Goal: Task Accomplishment & Management: Complete application form

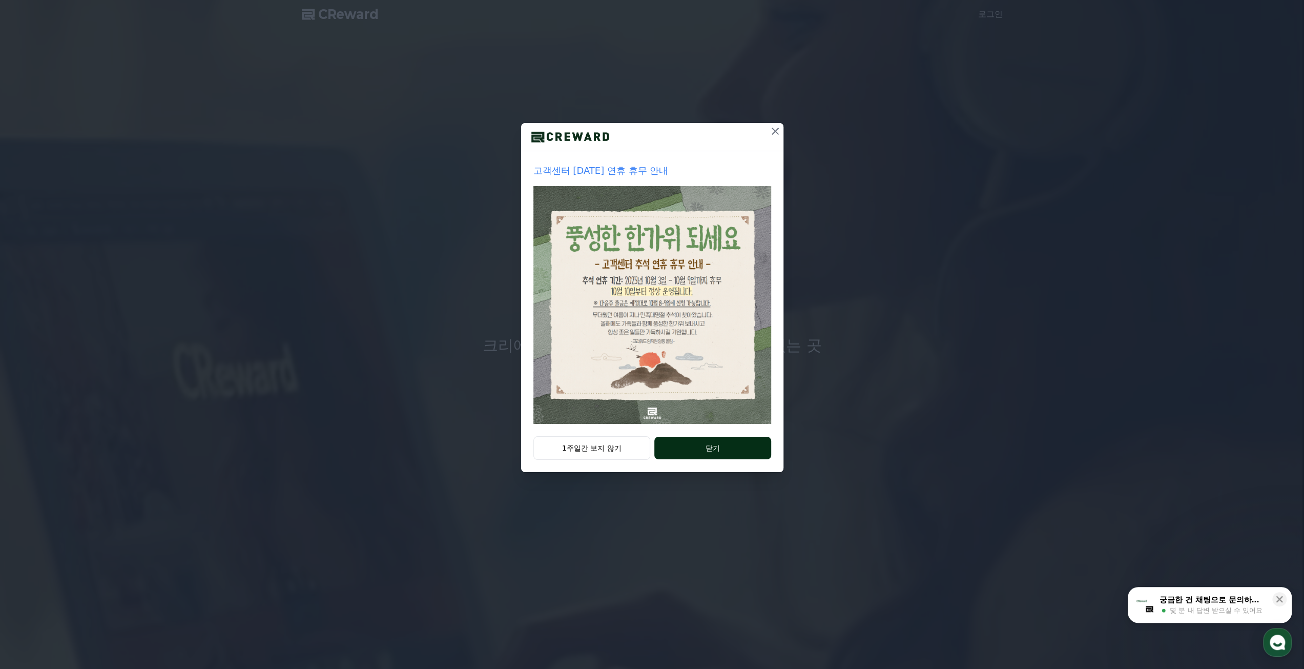
click at [677, 446] on button "닫기" at bounding box center [712, 448] width 116 height 23
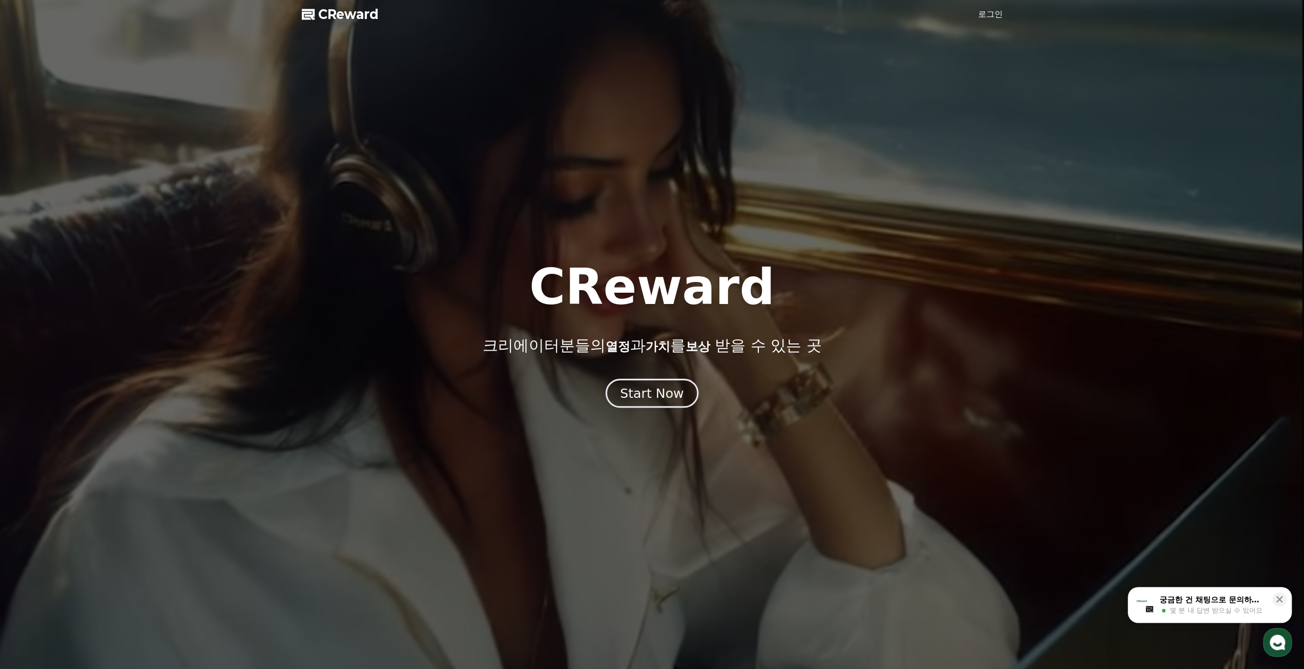
click at [659, 393] on div "Start Now" at bounding box center [652, 392] width 64 height 17
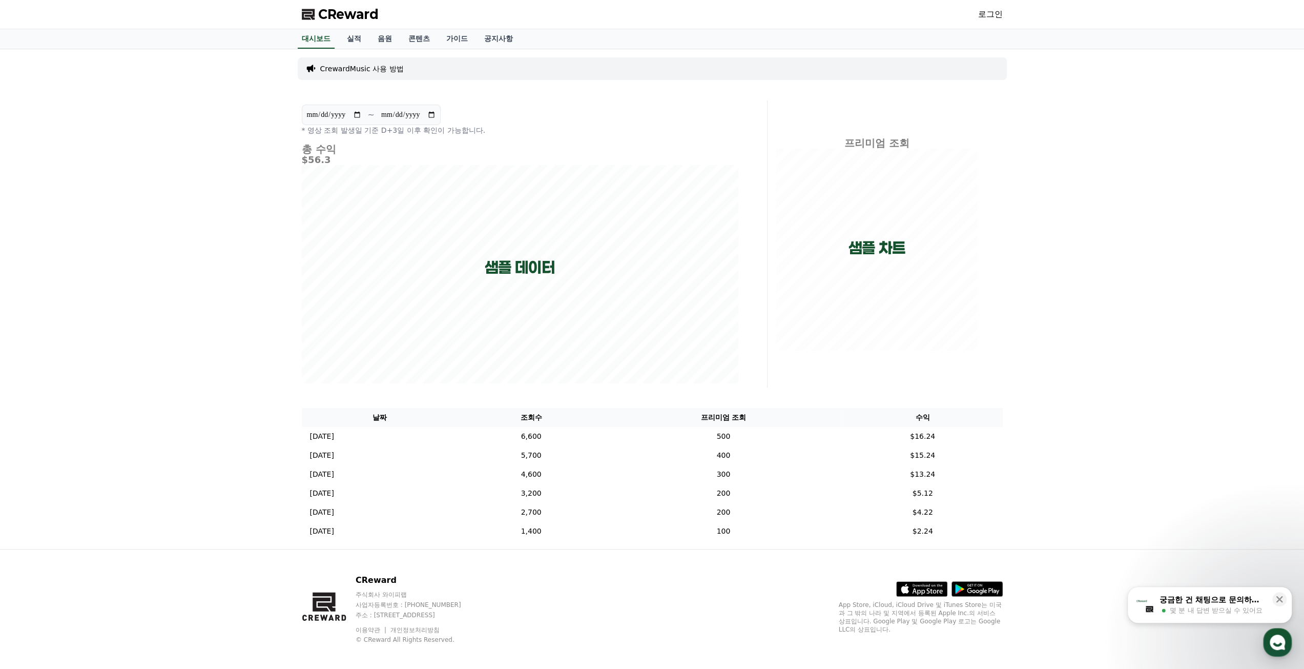
click at [991, 17] on link "로그인" at bounding box center [990, 14] width 25 height 12
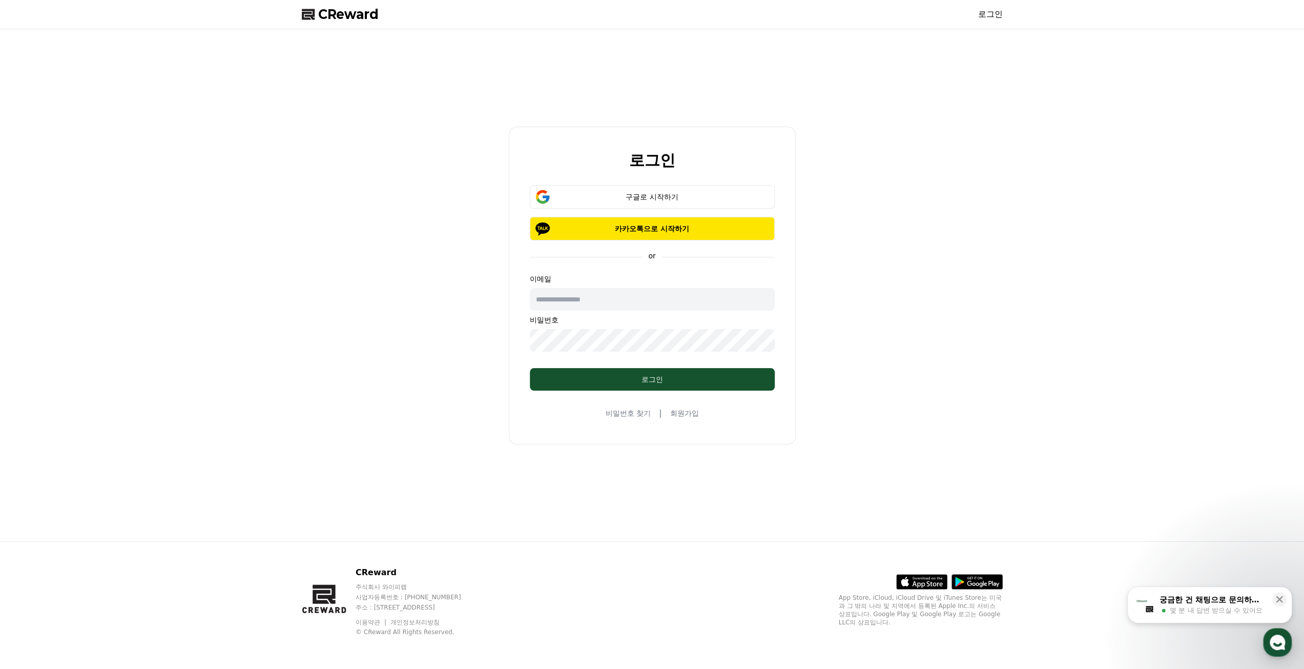
click at [687, 416] on link "회원가입" at bounding box center [684, 413] width 29 height 10
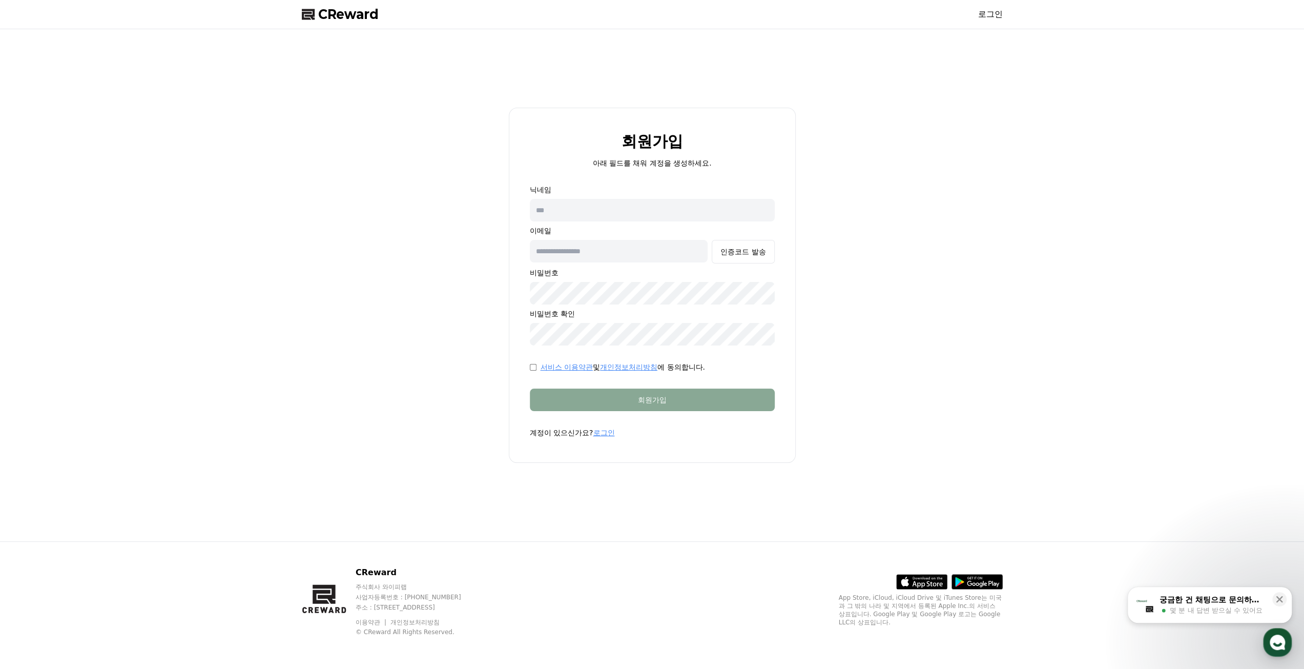
click at [605, 208] on input "text" at bounding box center [652, 210] width 245 height 23
type input "*"
type input "********"
type input "**********"
click at [746, 252] on div "인증코드 발송" at bounding box center [742, 251] width 45 height 10
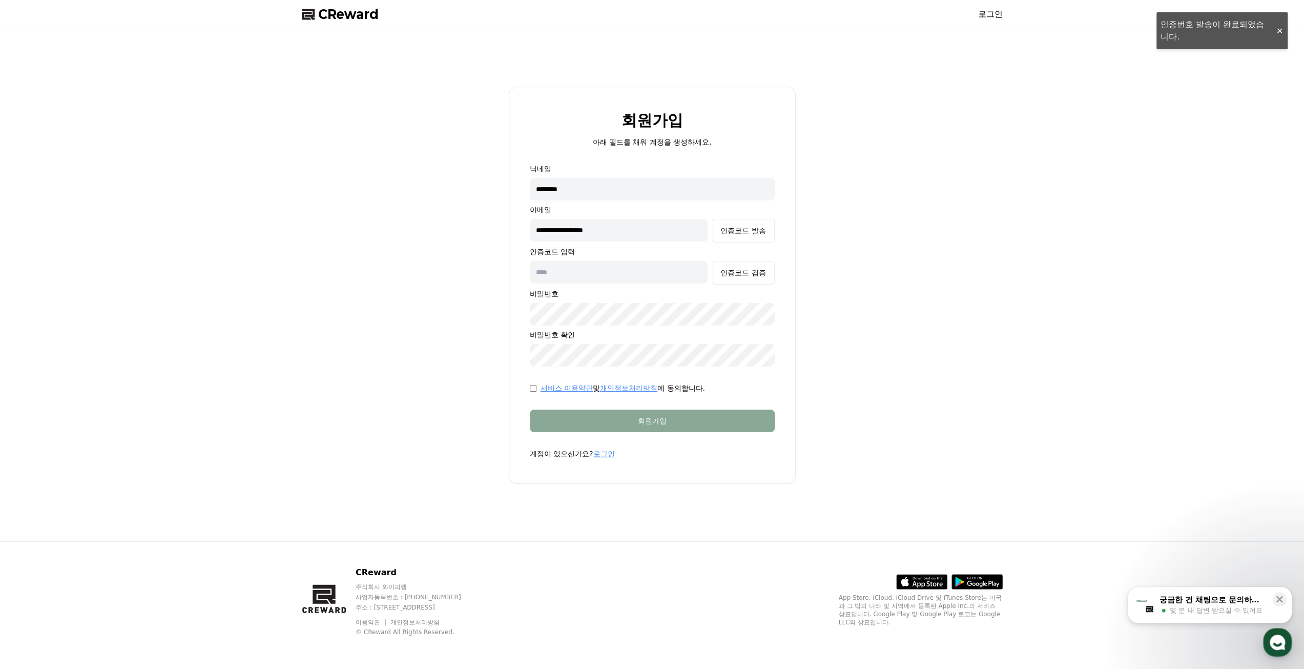
click at [613, 275] on input "text" at bounding box center [619, 272] width 178 height 23
click at [576, 274] on input "text" at bounding box center [619, 272] width 178 height 23
paste input "******"
type input "******"
click at [532, 391] on div "서비스 이용약관 및 개인정보처리방침 에 동의합니다." at bounding box center [652, 388] width 245 height 10
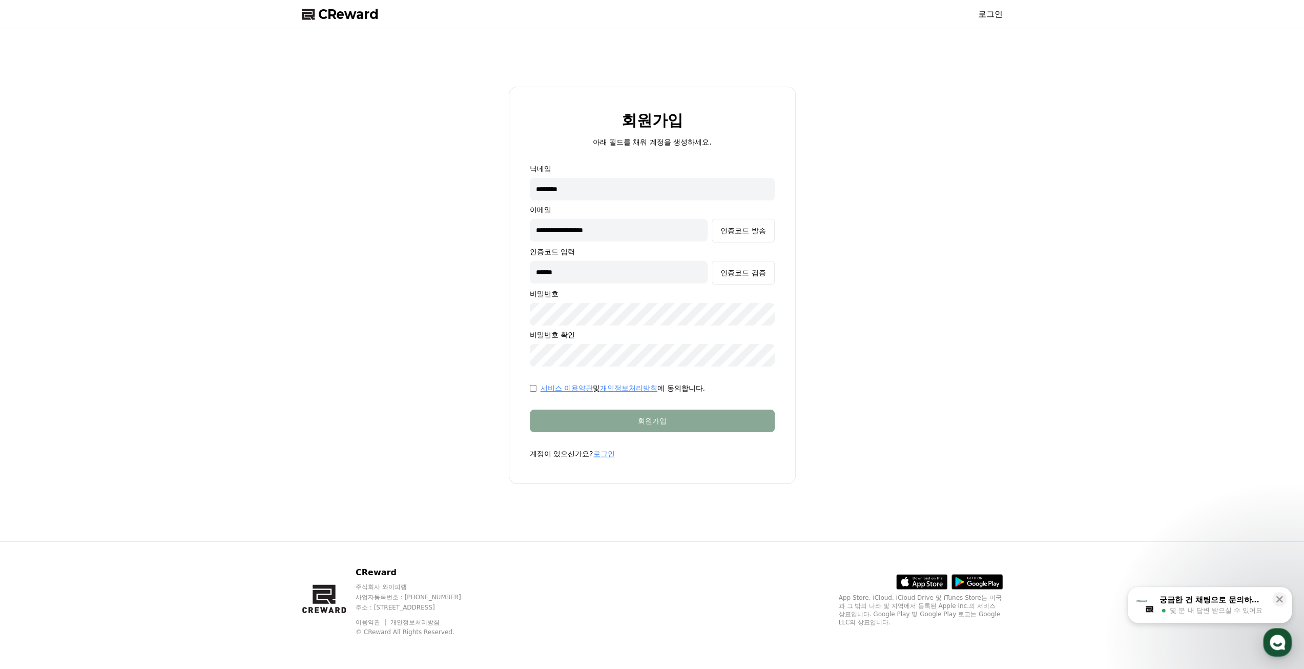
click at [639, 432] on form "**********" at bounding box center [652, 310] width 278 height 295
click at [733, 281] on button "인증코드 검증" at bounding box center [743, 273] width 63 height 24
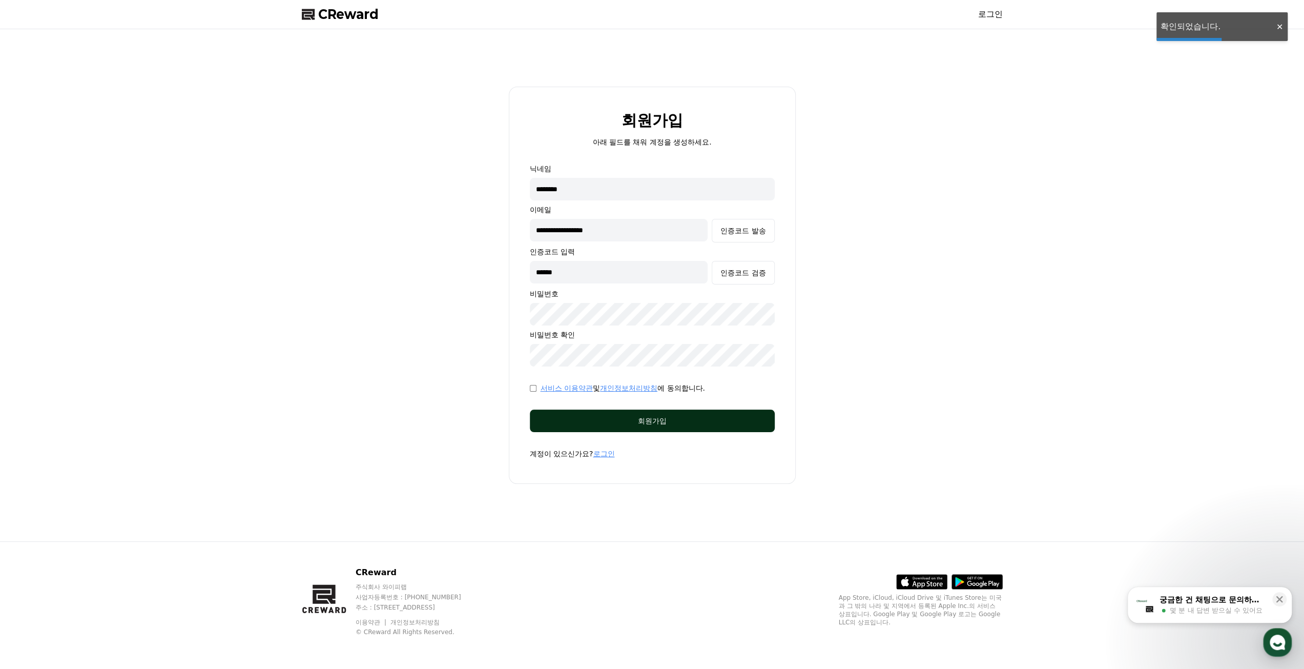
click at [671, 421] on div "회원가입" at bounding box center [652, 421] width 204 height 10
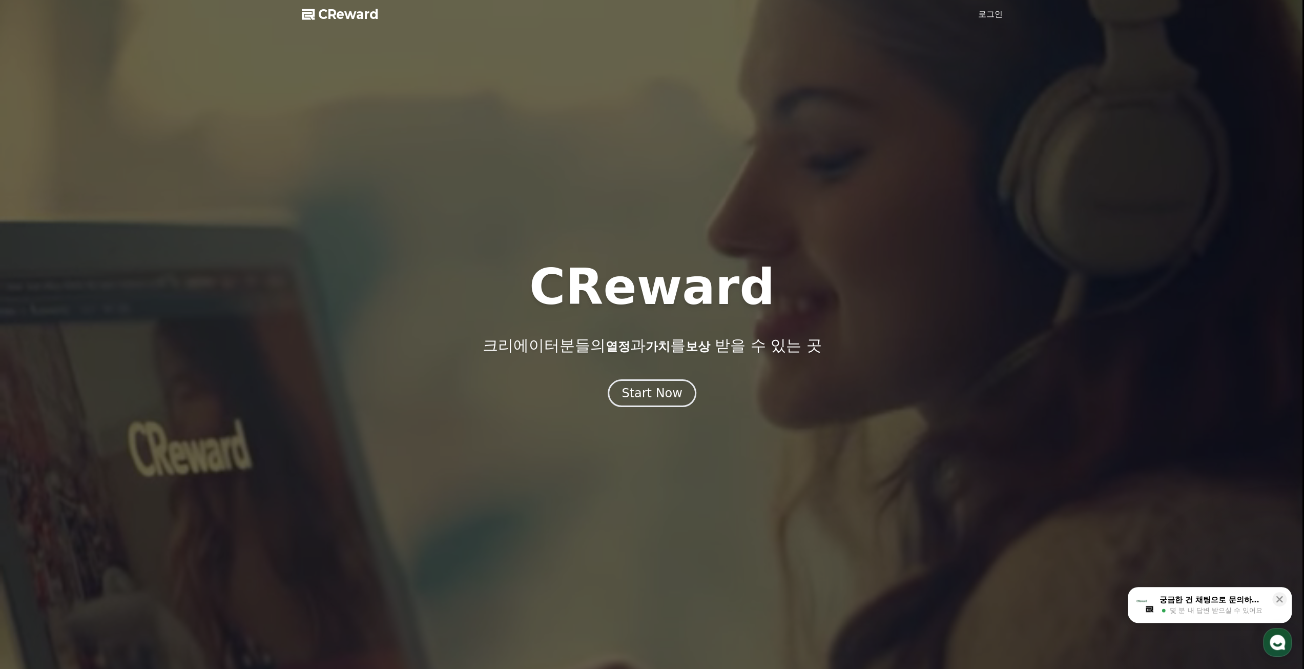
click at [984, 16] on link "로그인" at bounding box center [990, 14] width 25 height 12
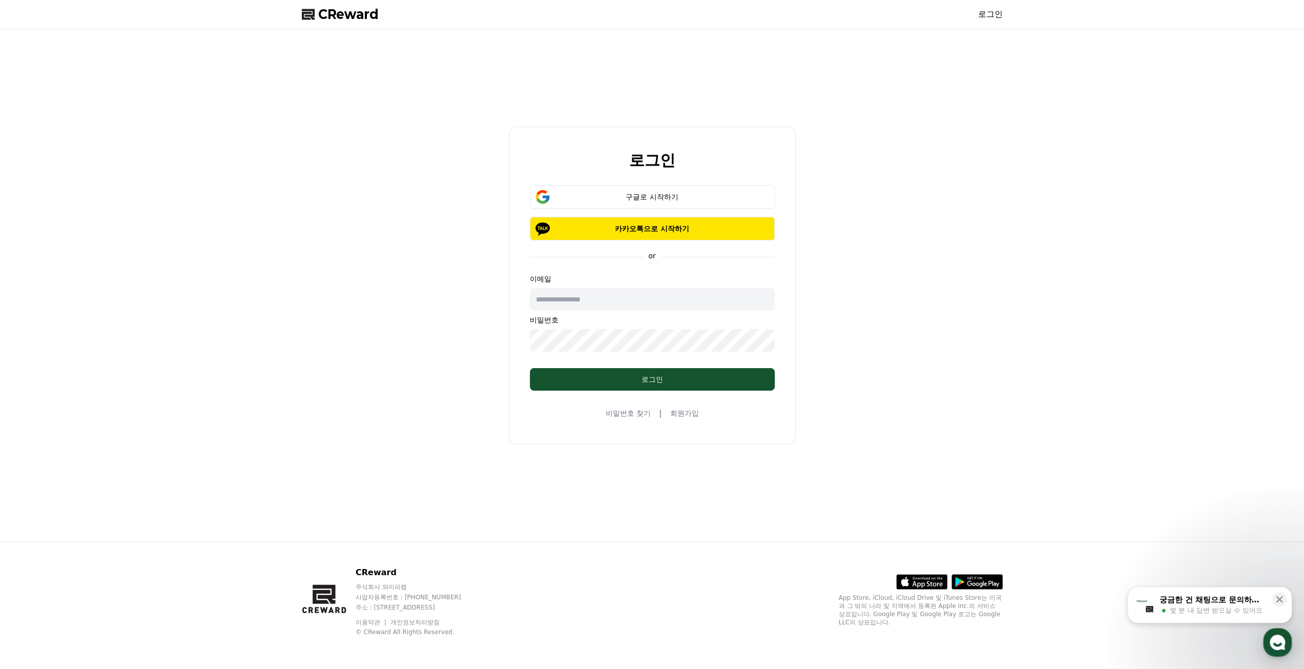
drag, startPoint x: 613, startPoint y: 295, endPoint x: 618, endPoint y: 302, distance: 8.5
click at [613, 296] on input "text" at bounding box center [652, 299] width 245 height 23
type input "**********"
click at [633, 375] on div "로그인" at bounding box center [652, 379] width 204 height 10
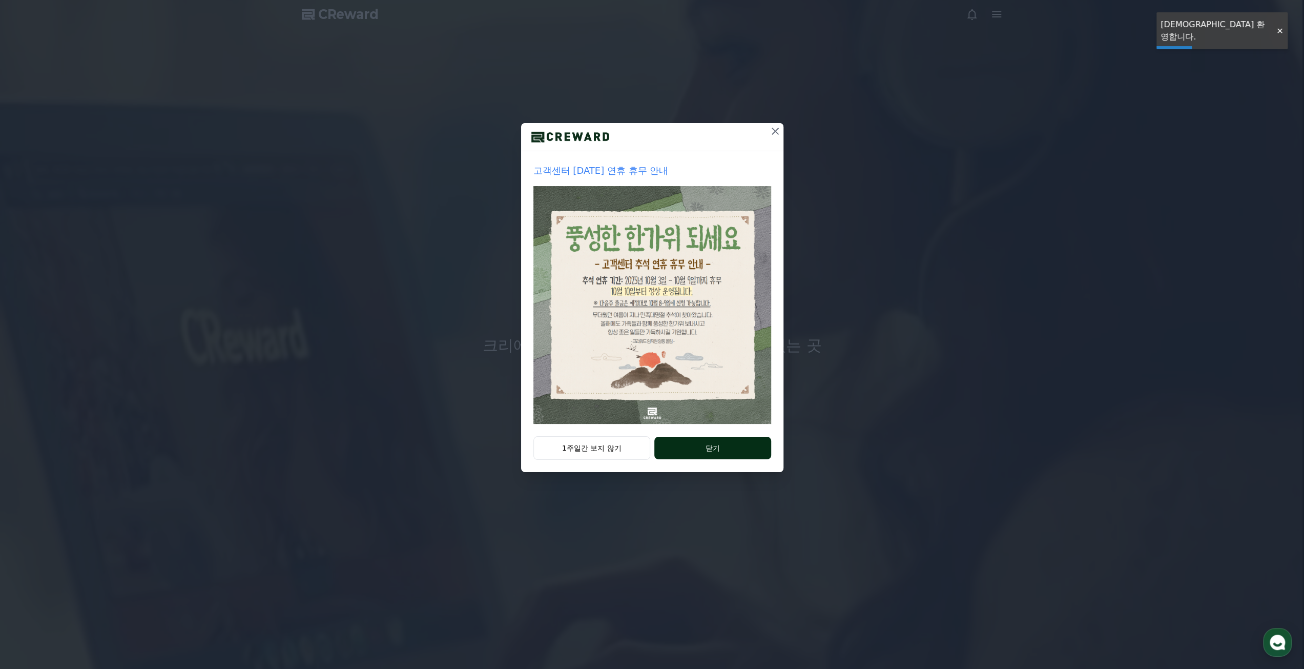
click at [714, 457] on button "닫기" at bounding box center [712, 448] width 116 height 23
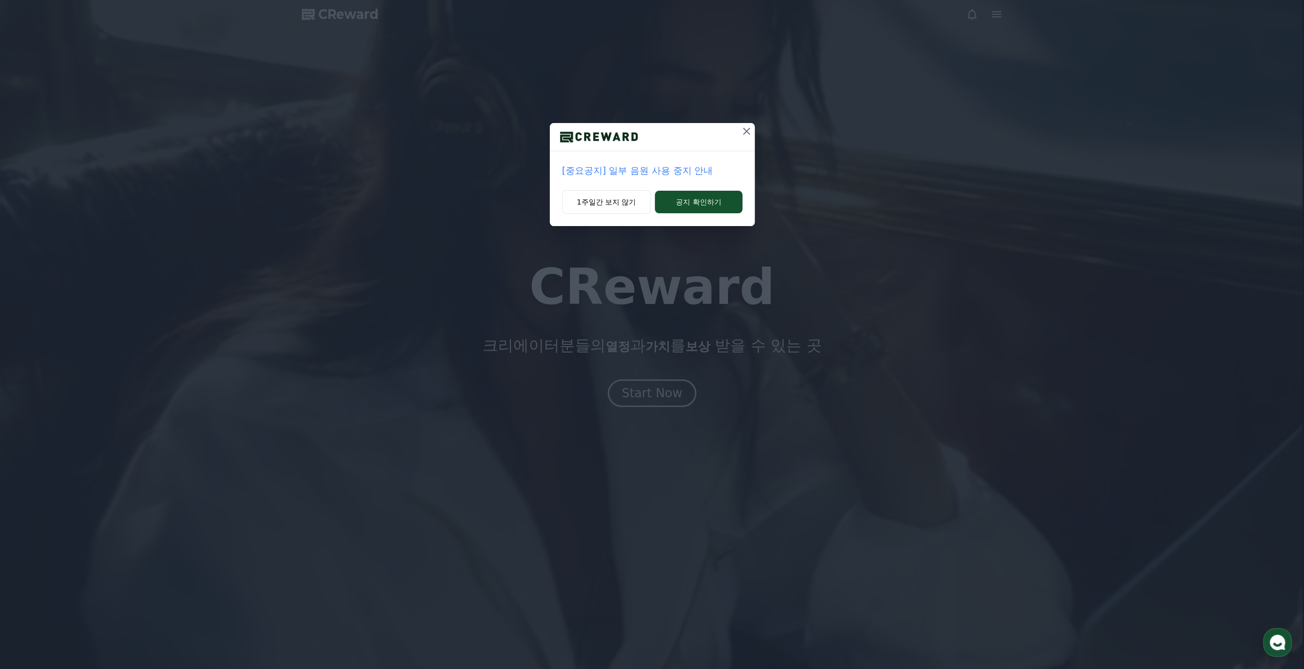
click at [937, 383] on div "[중요공지] 일부 음원 사용 중지 안내 1주일간 보지 않기 공지 확인하기" at bounding box center [652, 334] width 1304 height 669
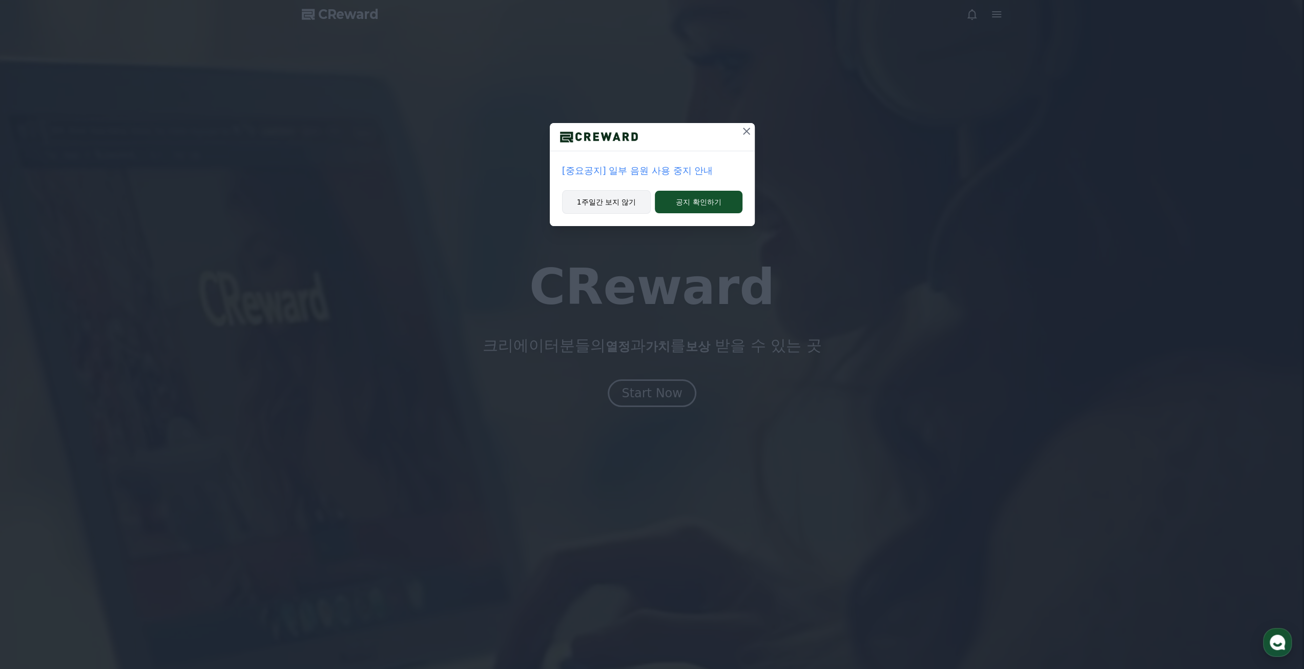
click at [634, 205] on button "1주일간 보지 않기" at bounding box center [606, 202] width 89 height 24
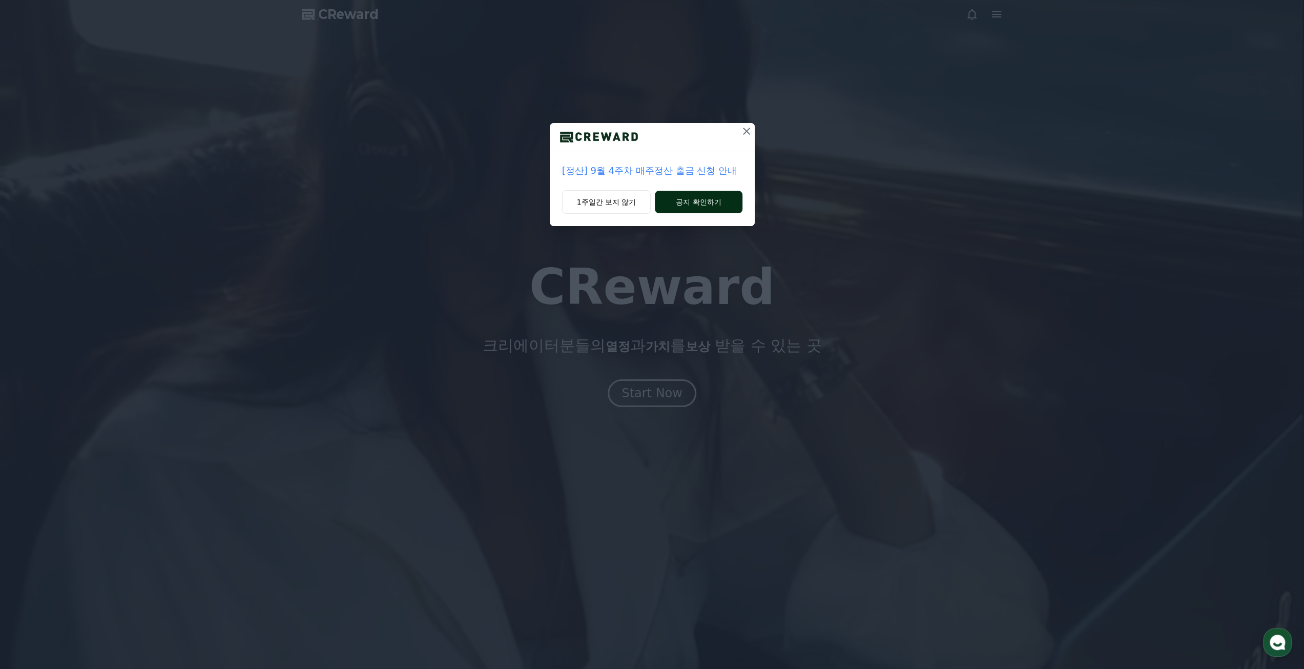
click at [685, 205] on button "공지 확인하기" at bounding box center [698, 202] width 87 height 23
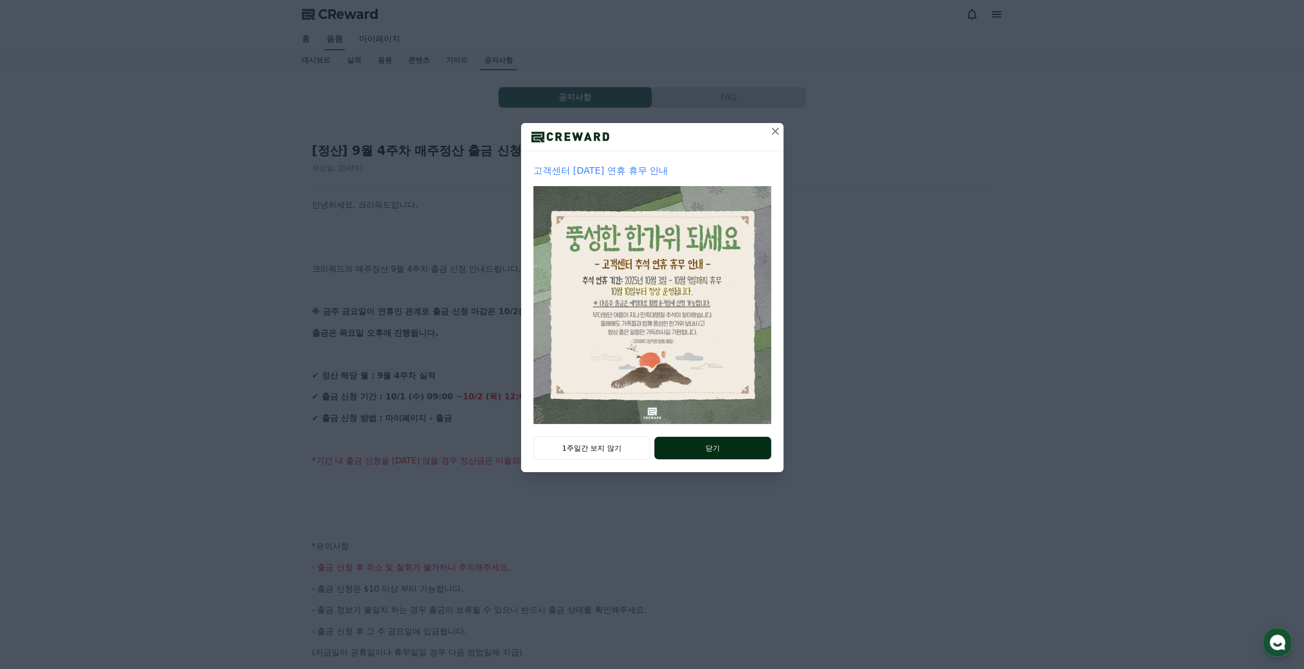
click at [720, 448] on button "닫기" at bounding box center [712, 448] width 116 height 23
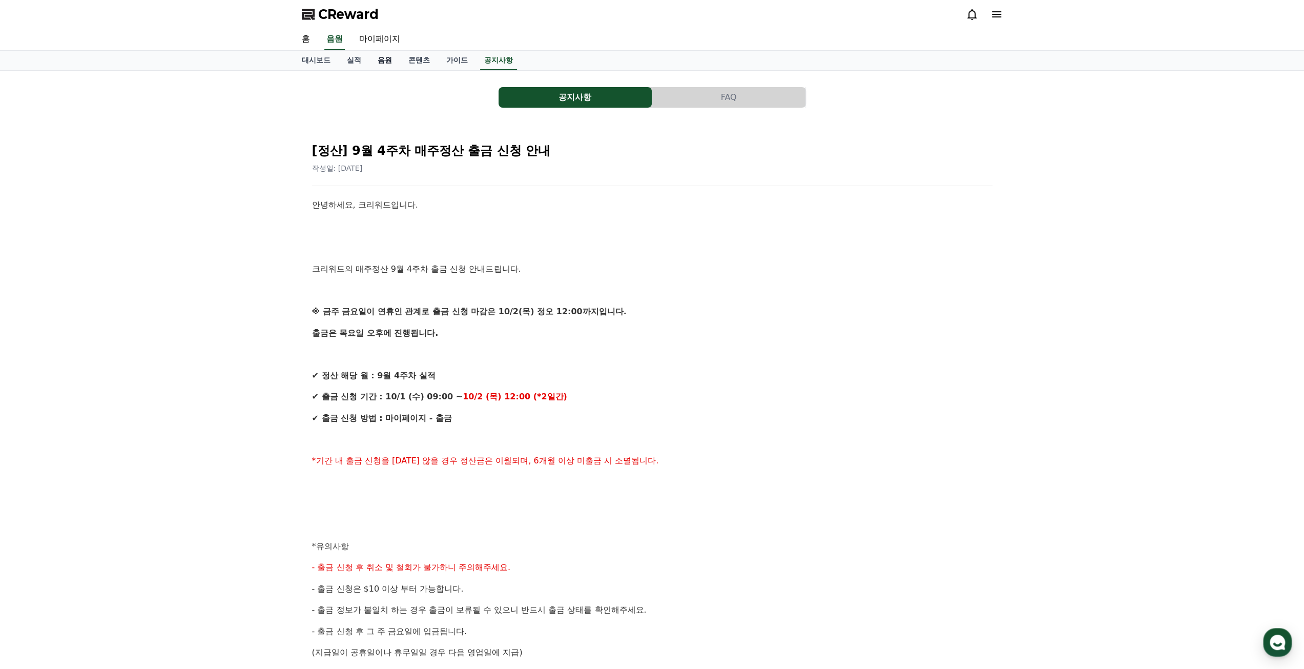
click at [390, 62] on link "음원" at bounding box center [384, 60] width 31 height 19
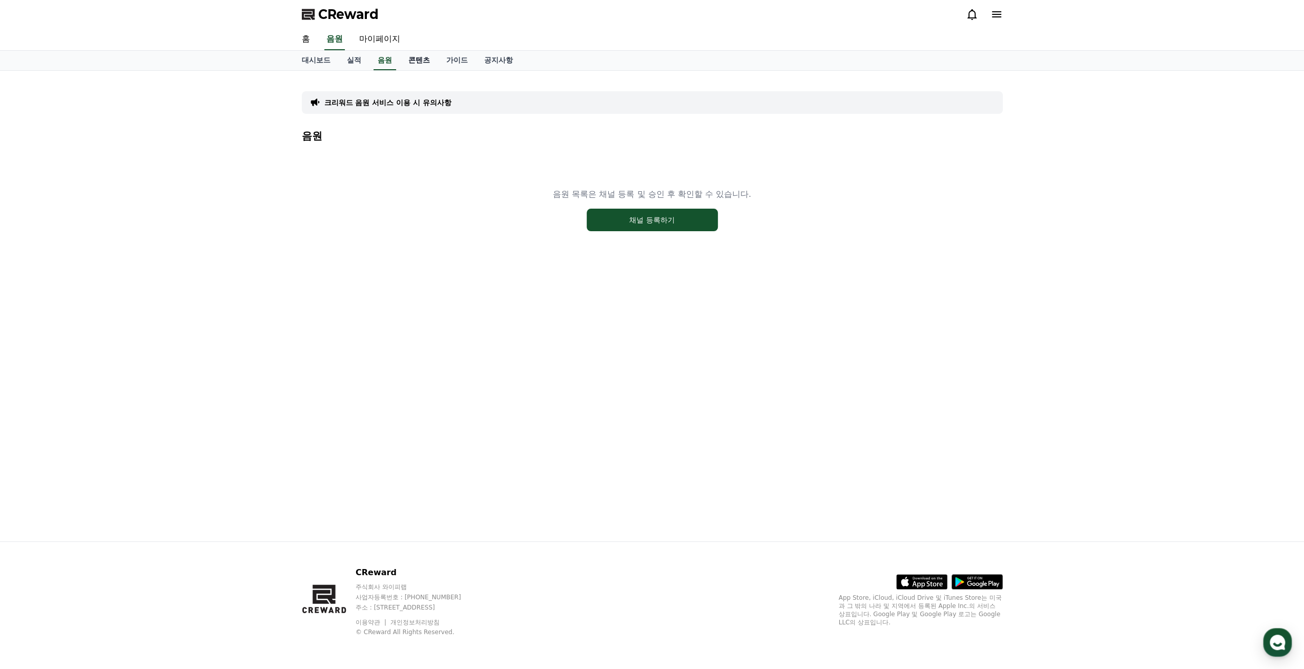
click at [413, 60] on link "콘텐츠" at bounding box center [419, 60] width 38 height 19
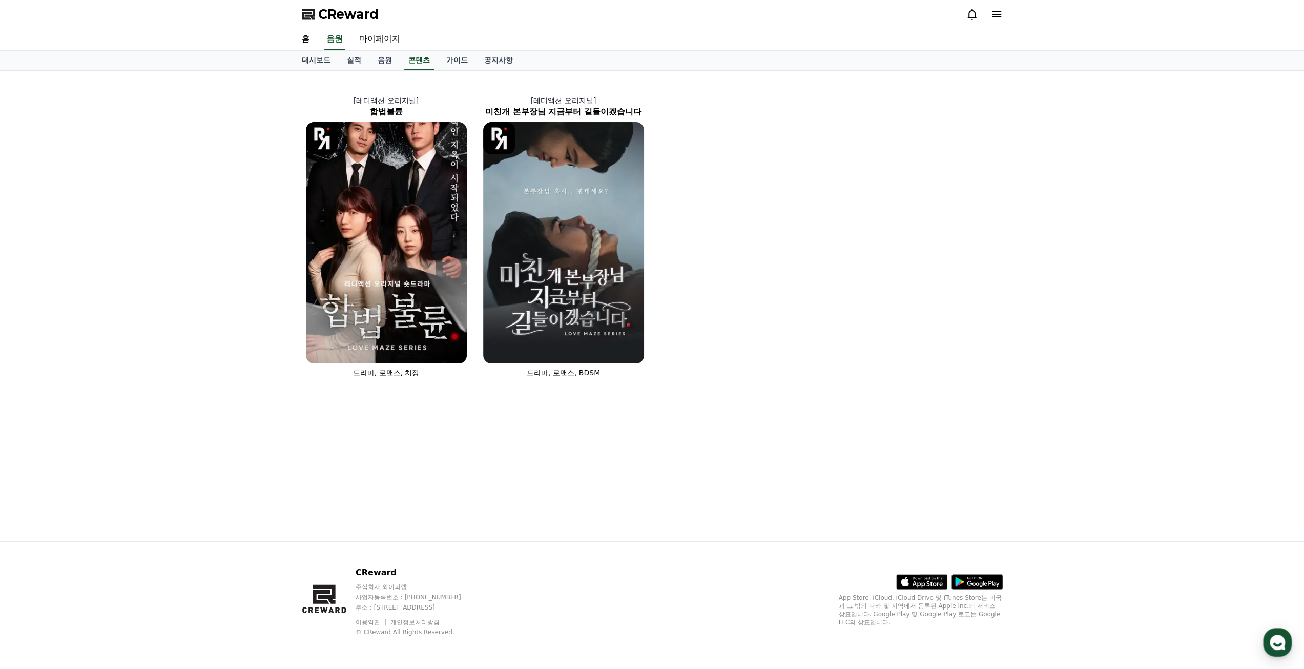
click at [739, 496] on div "[레디액션 오리지널] 합법불륜 드라마, 로맨스, 치정 [레디액션 오리지널] 미친개 본부장님 지금부터 길들이겠습니다 드라마, 로맨스, BDSM" at bounding box center [652, 306] width 717 height 470
click at [454, 60] on link "가이드" at bounding box center [457, 60] width 38 height 19
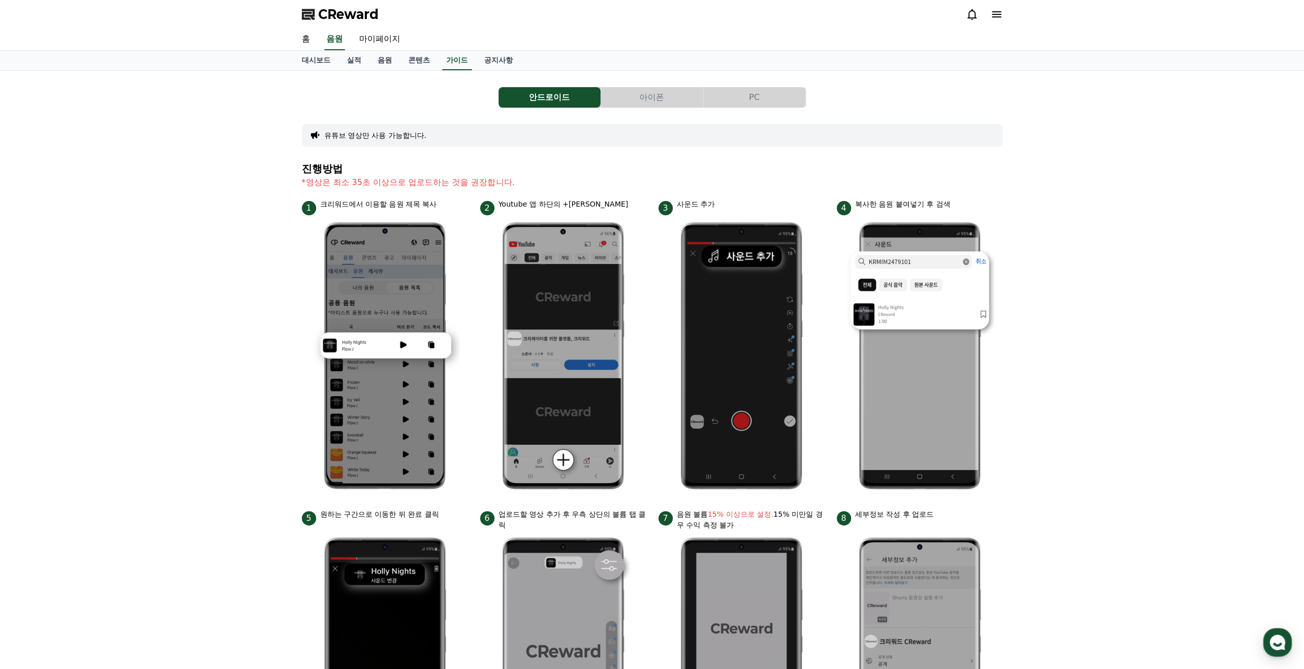
click at [627, 93] on button "아이폰" at bounding box center [652, 97] width 102 height 20
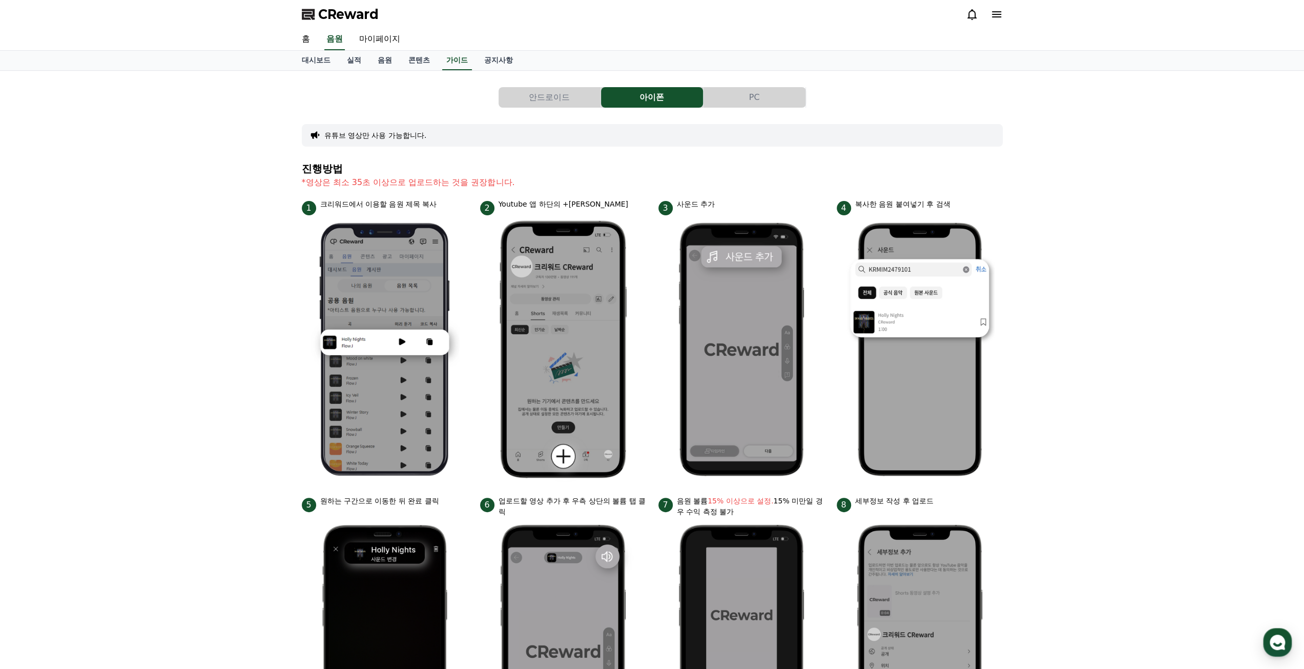
click at [790, 96] on button "PC" at bounding box center [755, 97] width 102 height 20
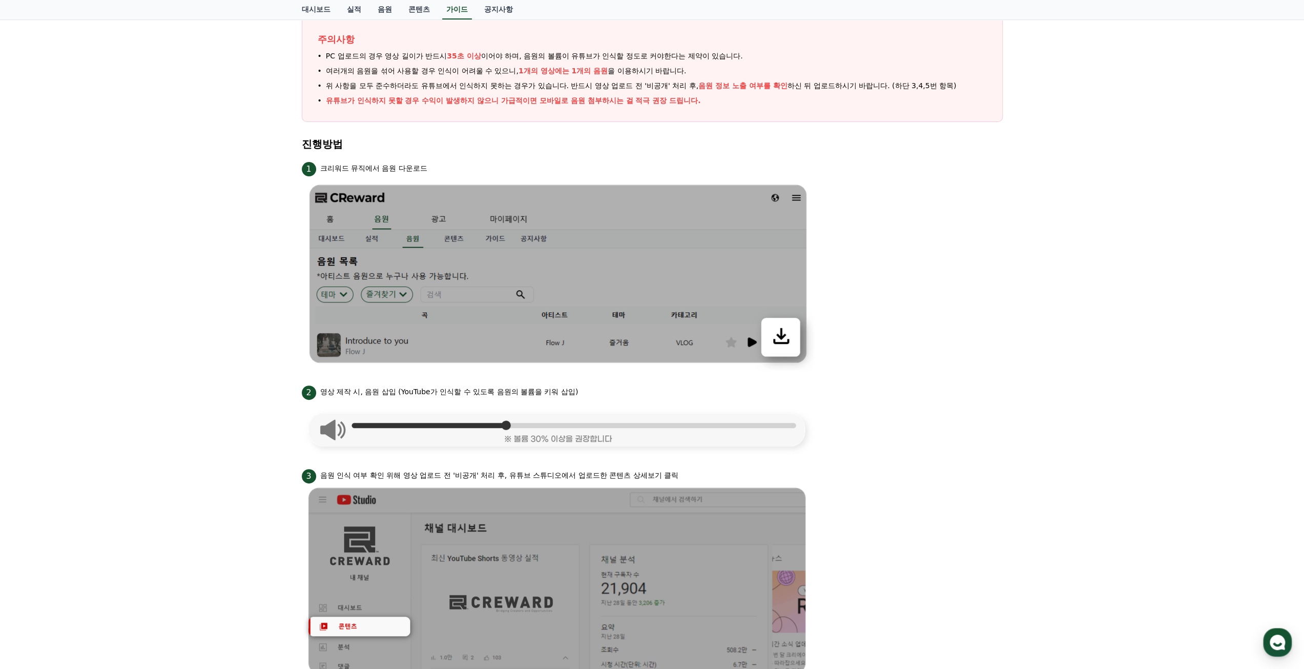
scroll to position [102, 0]
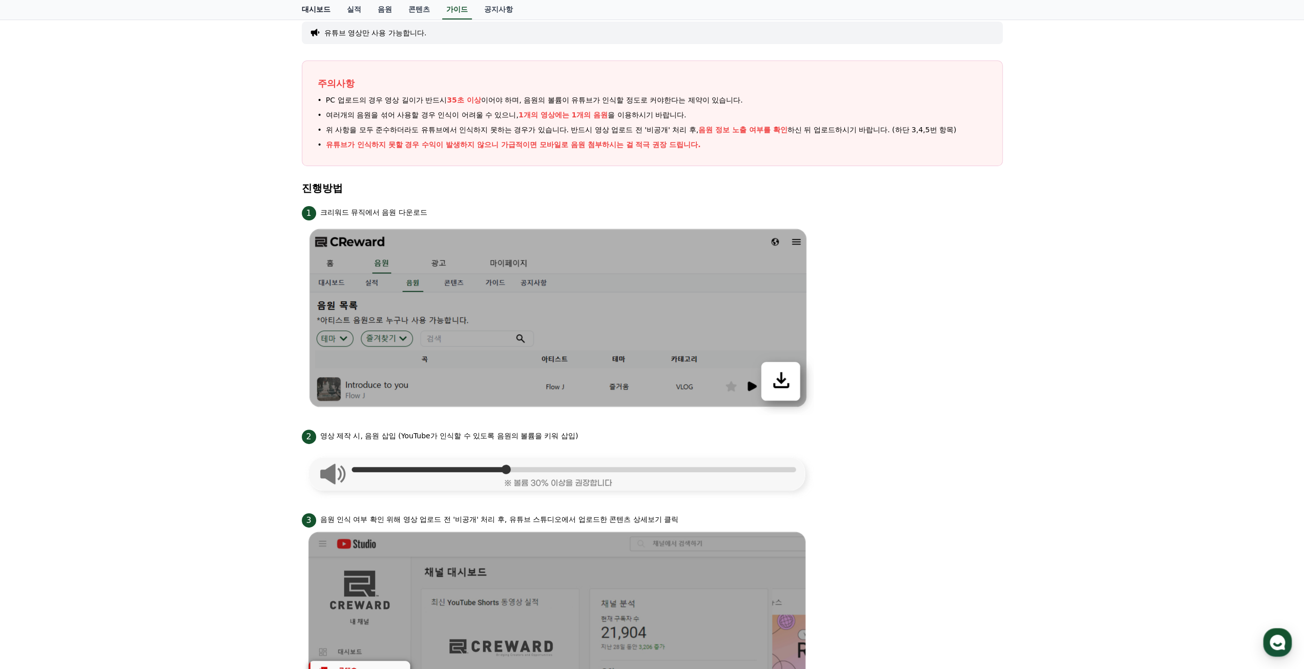
click at [311, 5] on link "대시보드" at bounding box center [316, 9] width 45 height 19
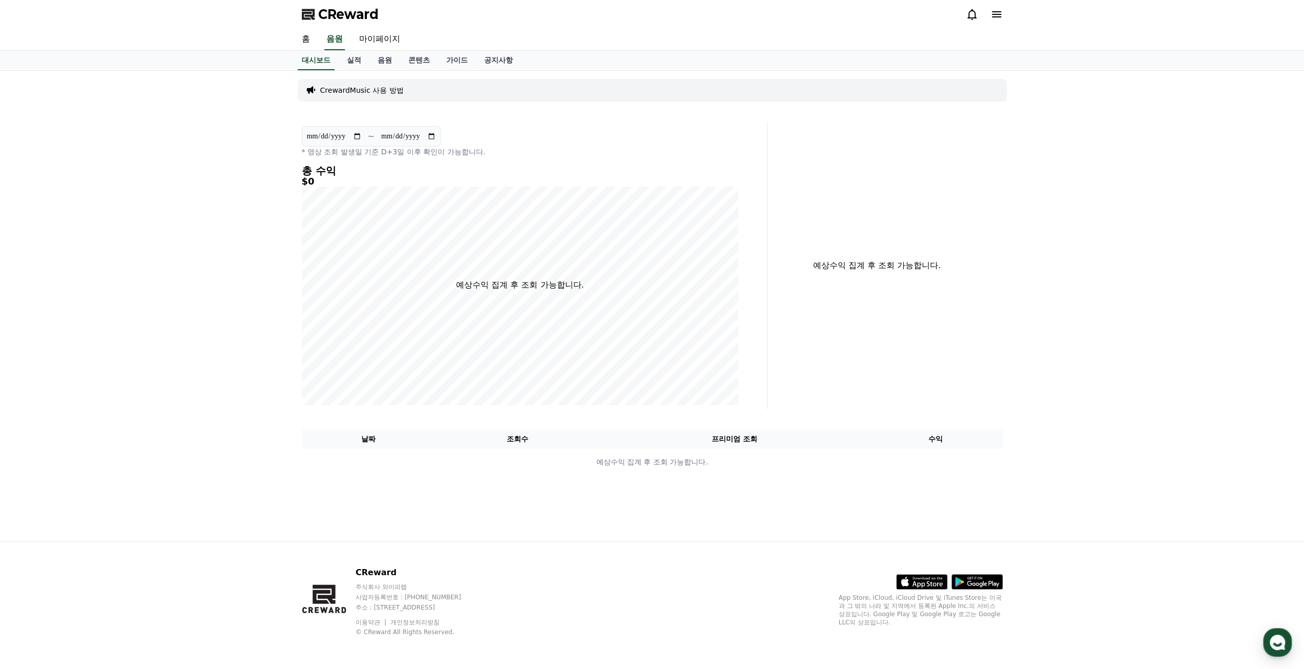
click at [320, 8] on span "CReward" at bounding box center [348, 14] width 60 height 16
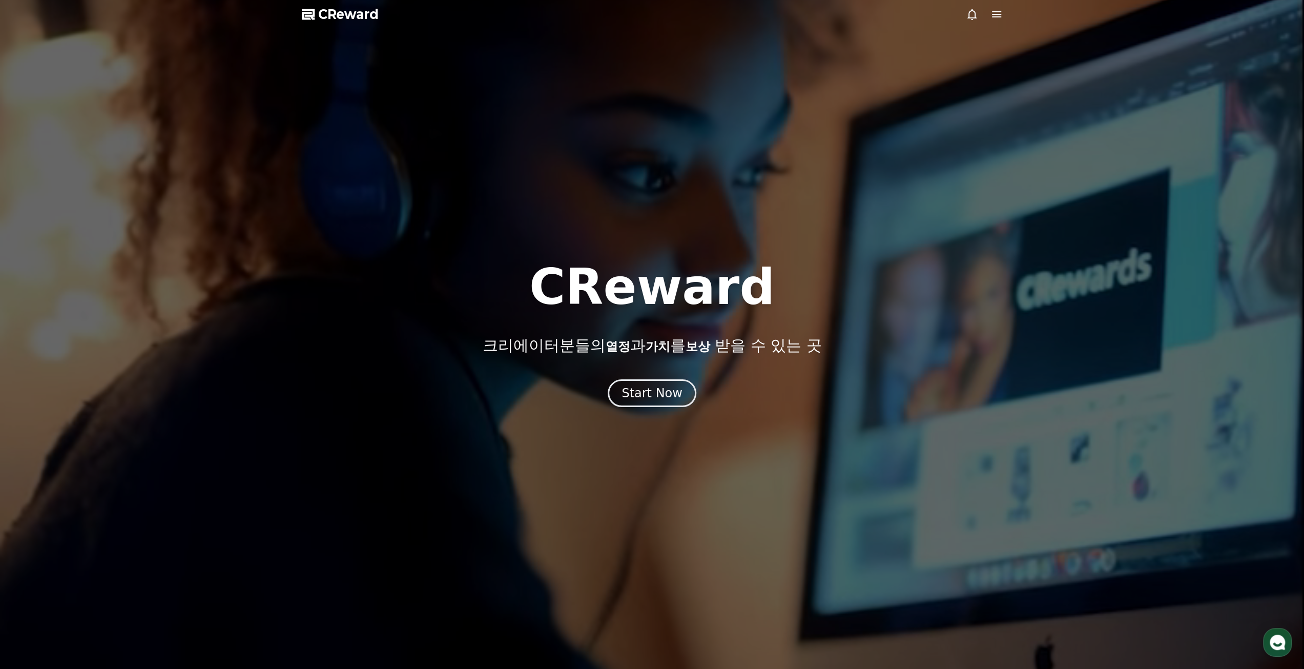
click at [311, 19] on icon at bounding box center [309, 14] width 14 height 14
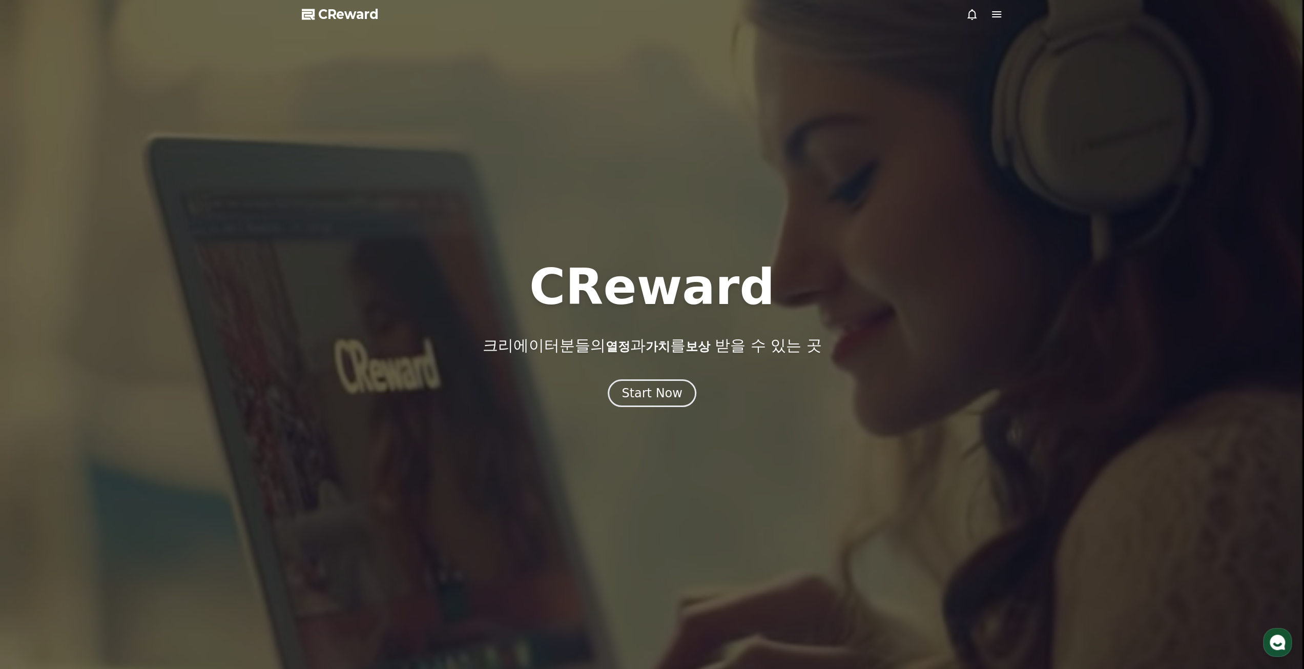
click at [299, 11] on div at bounding box center [652, 334] width 1304 height 669
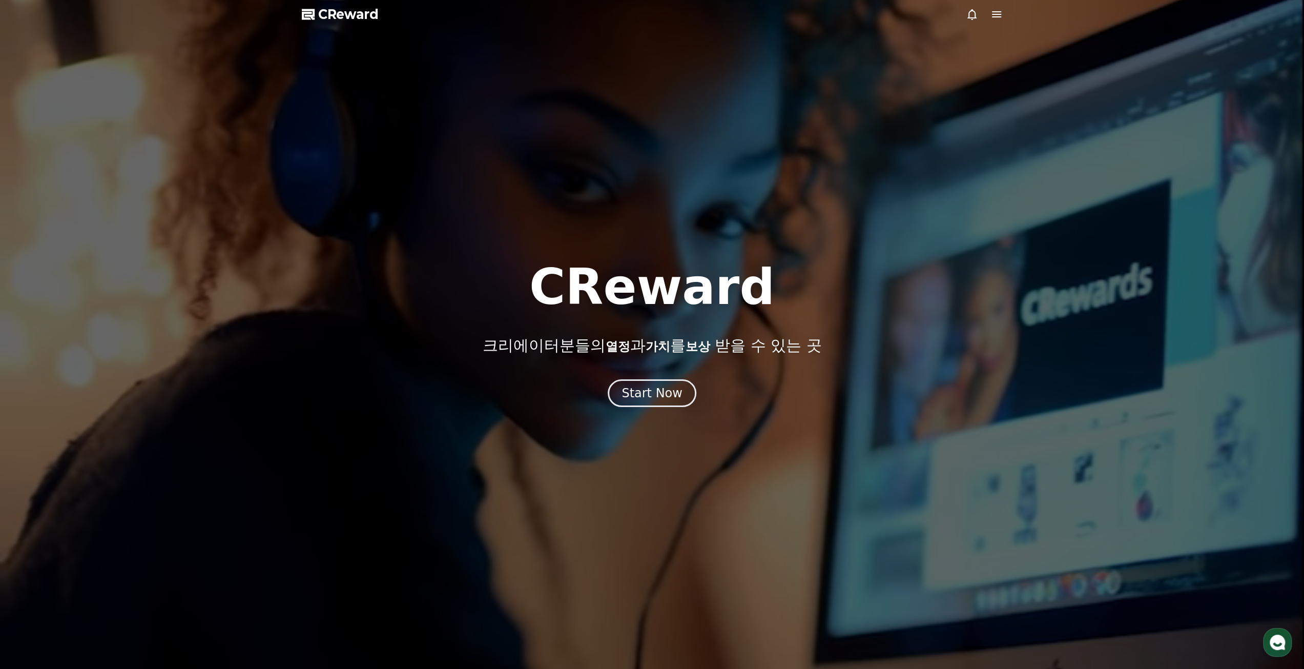
click at [321, 16] on span "CReward" at bounding box center [348, 14] width 60 height 16
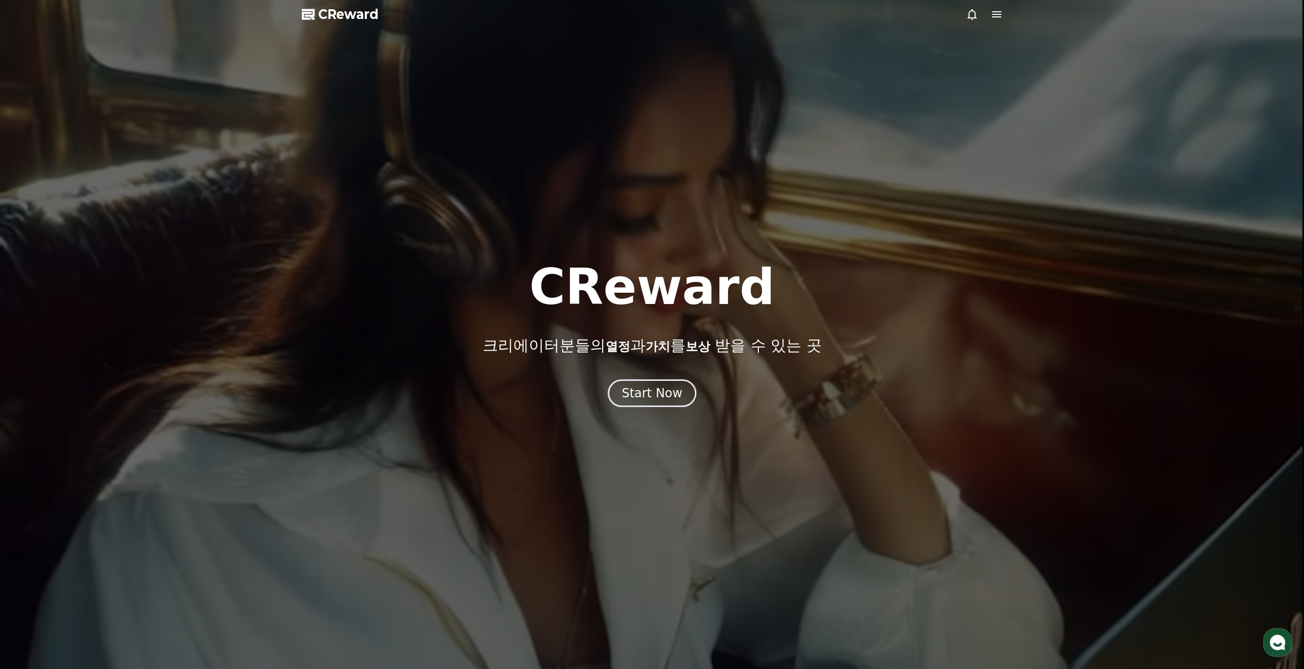
click at [610, 389] on div "Start Now" at bounding box center [652, 393] width 1304 height 28
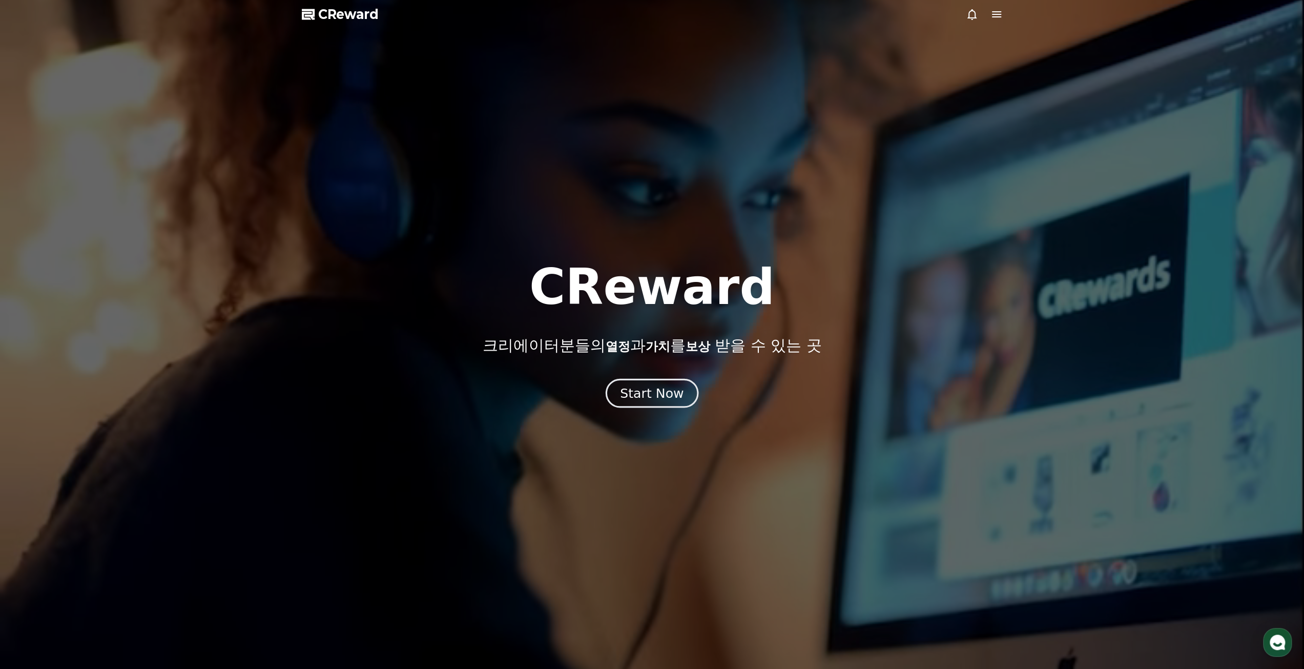
click at [640, 394] on div "Start Now" at bounding box center [652, 392] width 64 height 17
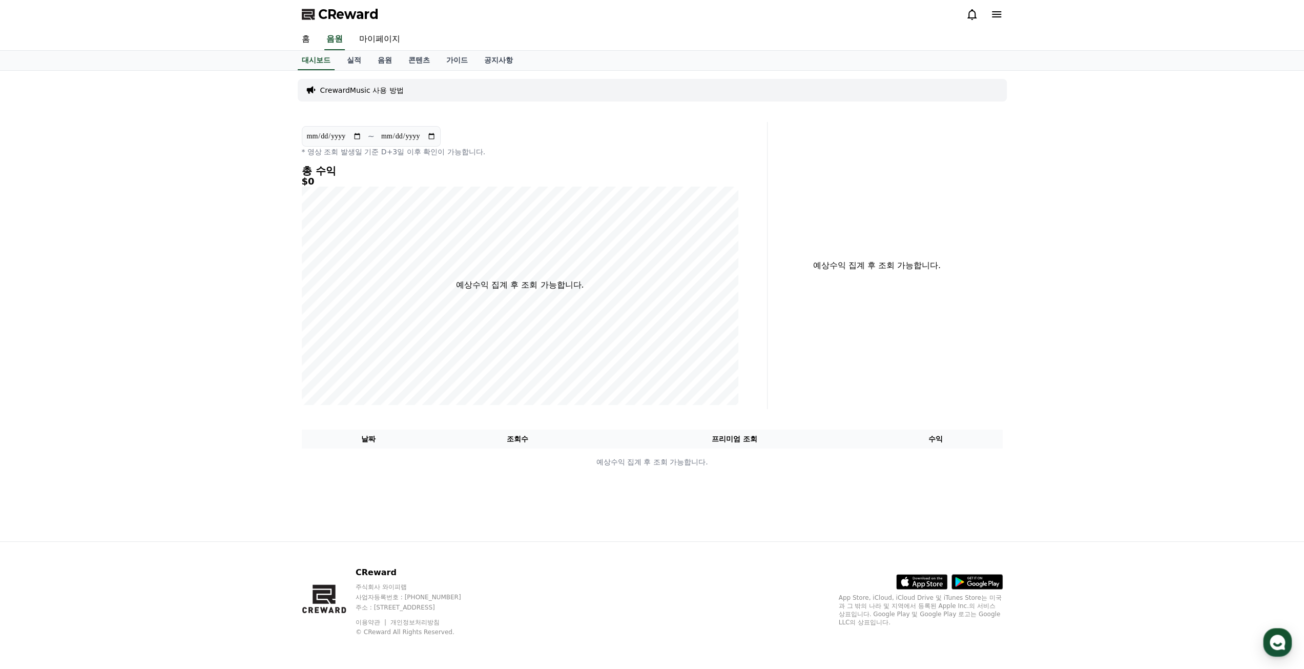
click at [237, 264] on div "**********" at bounding box center [652, 306] width 1304 height 470
click at [307, 40] on link "홈" at bounding box center [306, 40] width 25 height 22
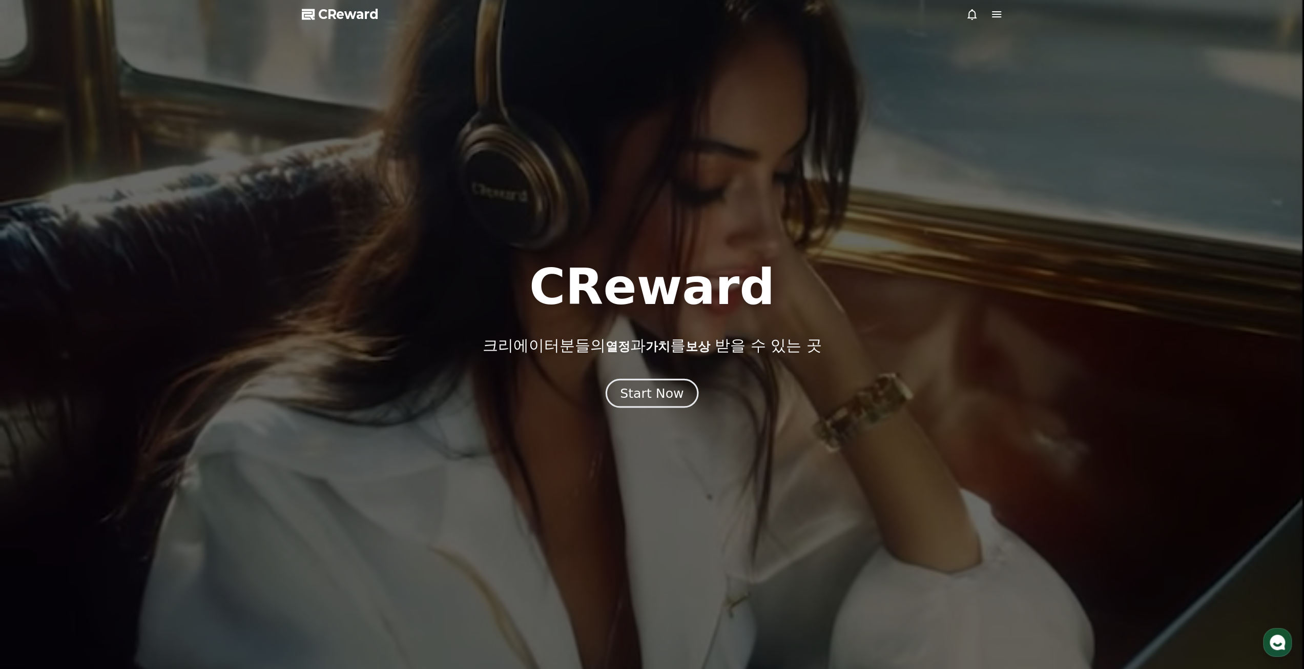
click at [644, 401] on div "Start Now" at bounding box center [652, 392] width 64 height 17
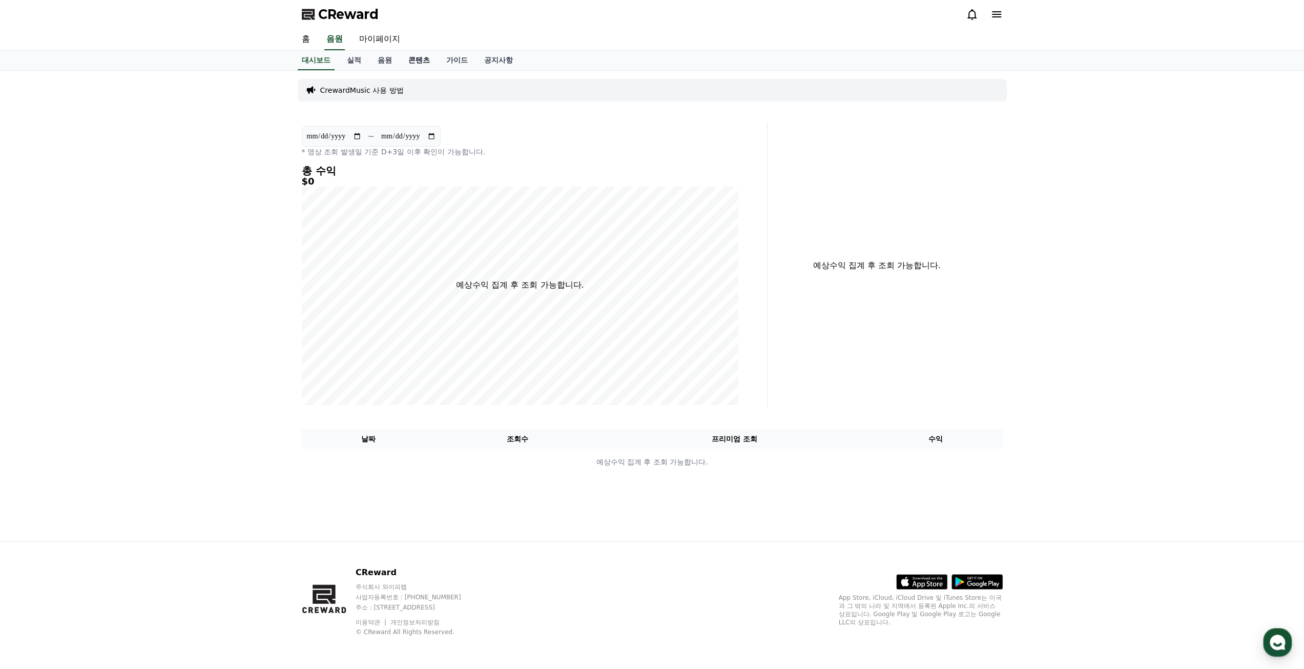
click at [416, 66] on link "콘텐츠" at bounding box center [419, 60] width 38 height 19
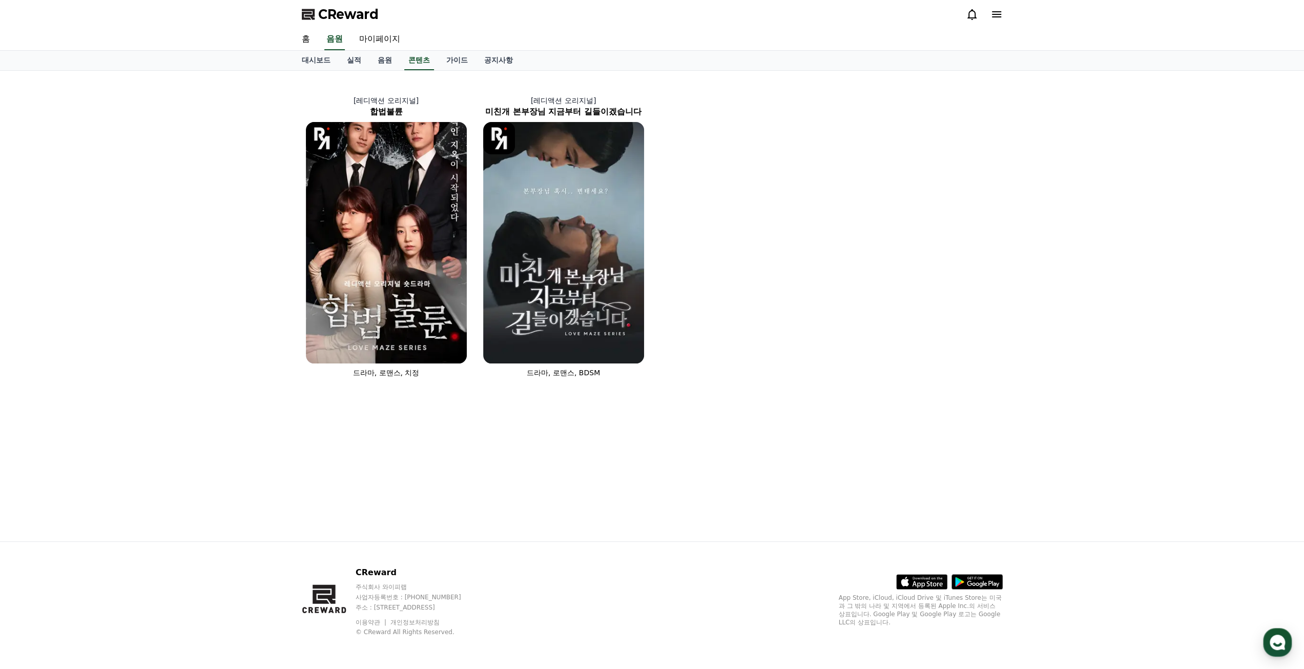
click at [729, 405] on div "[레디액션 오리지널] 합법불륜 드라마, 로맨스, 치정 [레디액션 오리지널] 미친개 본부장님 지금부터 길들이겠습니다 드라마, 로맨스, BDSM" at bounding box center [652, 306] width 717 height 470
click at [557, 332] on img at bounding box center [563, 242] width 161 height 241
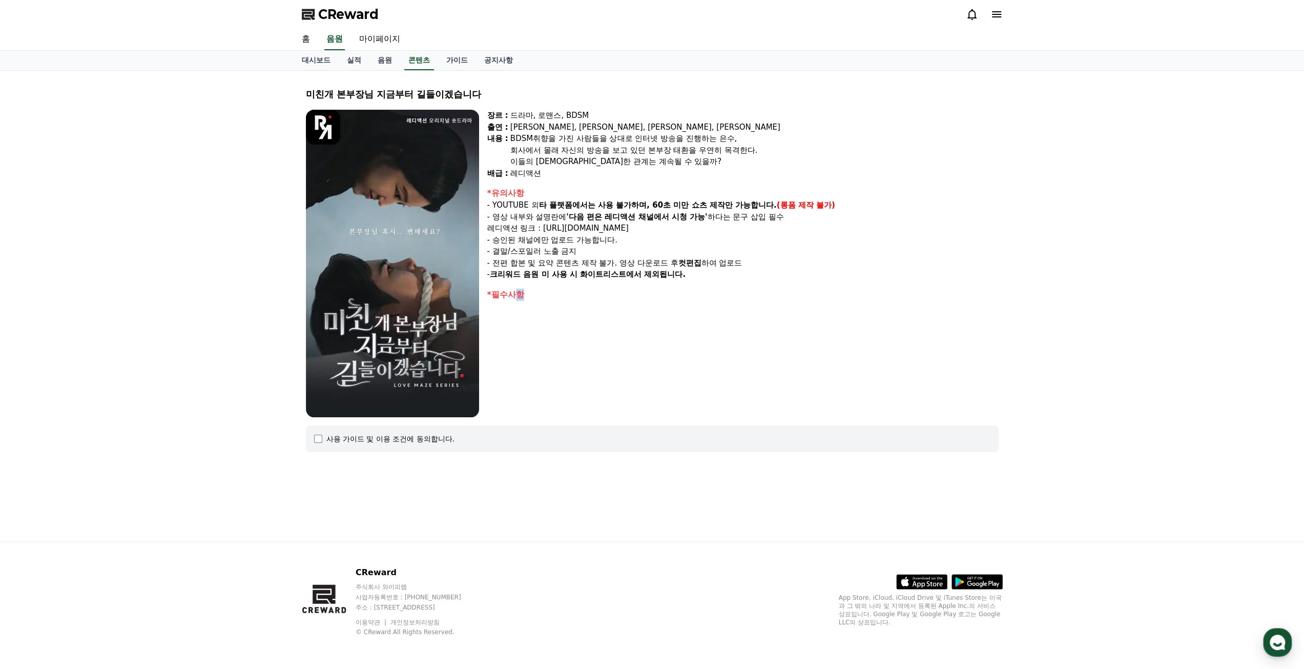
drag, startPoint x: 602, startPoint y: 295, endPoint x: 519, endPoint y: 286, distance: 82.9
click at [519, 286] on div "장르 : 드라마, 로맨스, BDSM 출연 : 강지은, 강도윤, 정지유, 최홍락 내용 : BDSM취향을 가진 사람들을 상대로 인터넷 방송을 진행…" at bounding box center [742, 263] width 511 height 307
click at [447, 324] on img at bounding box center [392, 263] width 173 height 307
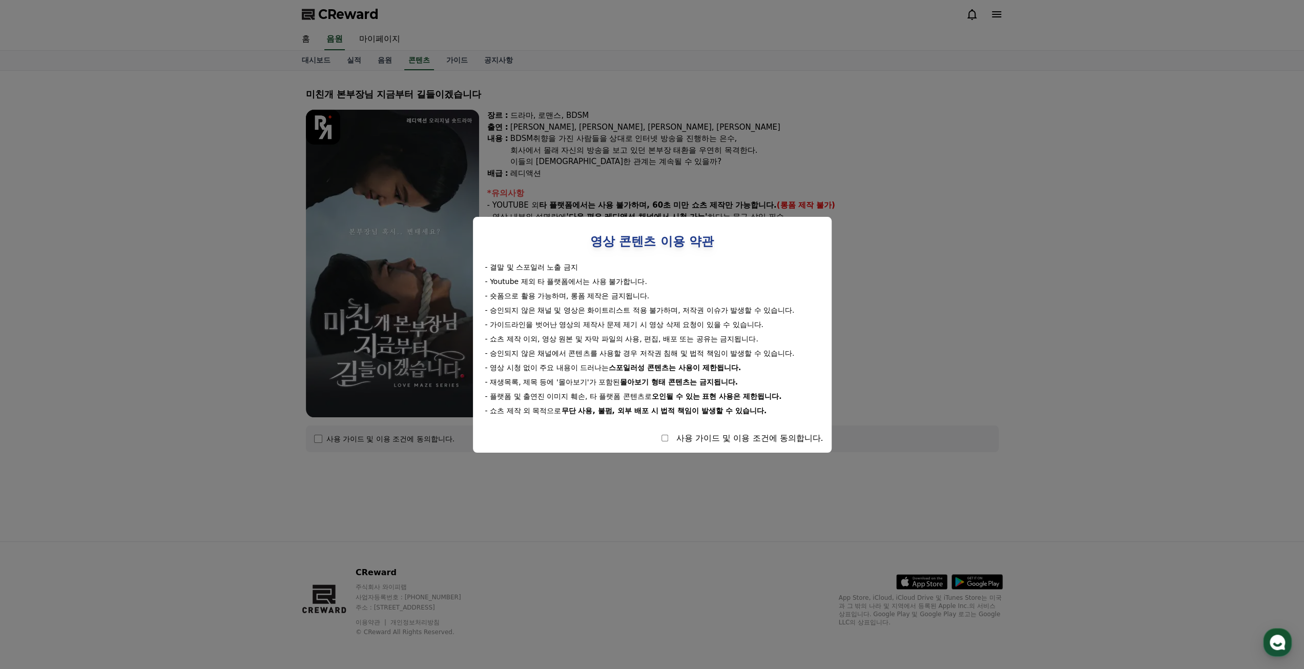
click at [319, 437] on button "close modal" at bounding box center [652, 334] width 1304 height 669
click at [1019, 286] on button "close modal" at bounding box center [652, 334] width 1304 height 669
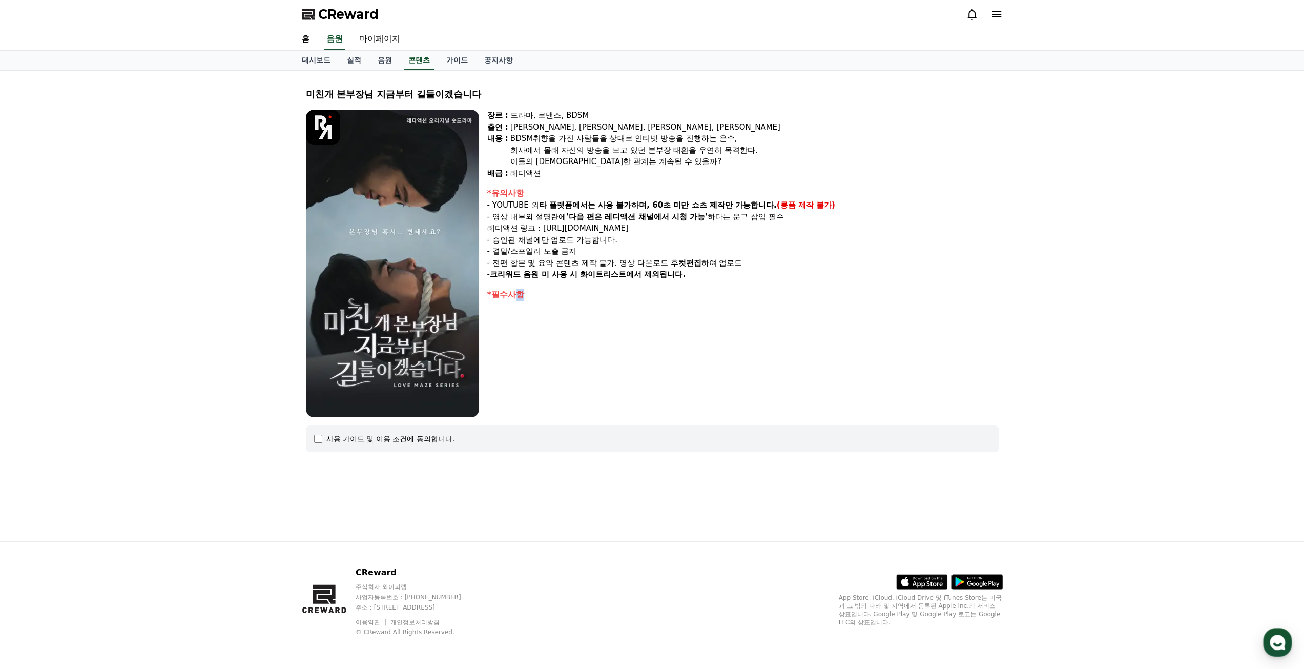
click at [896, 357] on div "장르 : 드라마, 로맨스, BDSM 출연 : 강지은, 강도윤, 정지유, 최홍락 내용 : BDSM취향을 가진 사람들을 상대로 인터넷 방송을 진행…" at bounding box center [742, 263] width 511 height 307
click at [894, 356] on div "장르 : 드라마, 로맨스, BDSM 출연 : 강지은, 강도윤, 정지유, 최홍락 내용 : BDSM취향을 가진 사람들을 상대로 인터넷 방송을 진행…" at bounding box center [742, 263] width 511 height 307
drag, startPoint x: 738, startPoint y: 283, endPoint x: 714, endPoint y: 275, distance: 24.8
click at [714, 275] on div "장르 : 드라마, 로맨스, BDSM 출연 : 강지은, 강도윤, 정지유, 최홍락 내용 : BDSM취향을 가진 사람들을 상대로 인터넷 방송을 진행…" at bounding box center [742, 263] width 511 height 307
click at [714, 275] on p "- 크리워드 음원 미 사용 시 화이트리스트에서 제외됩니다." at bounding box center [742, 275] width 511 height 12
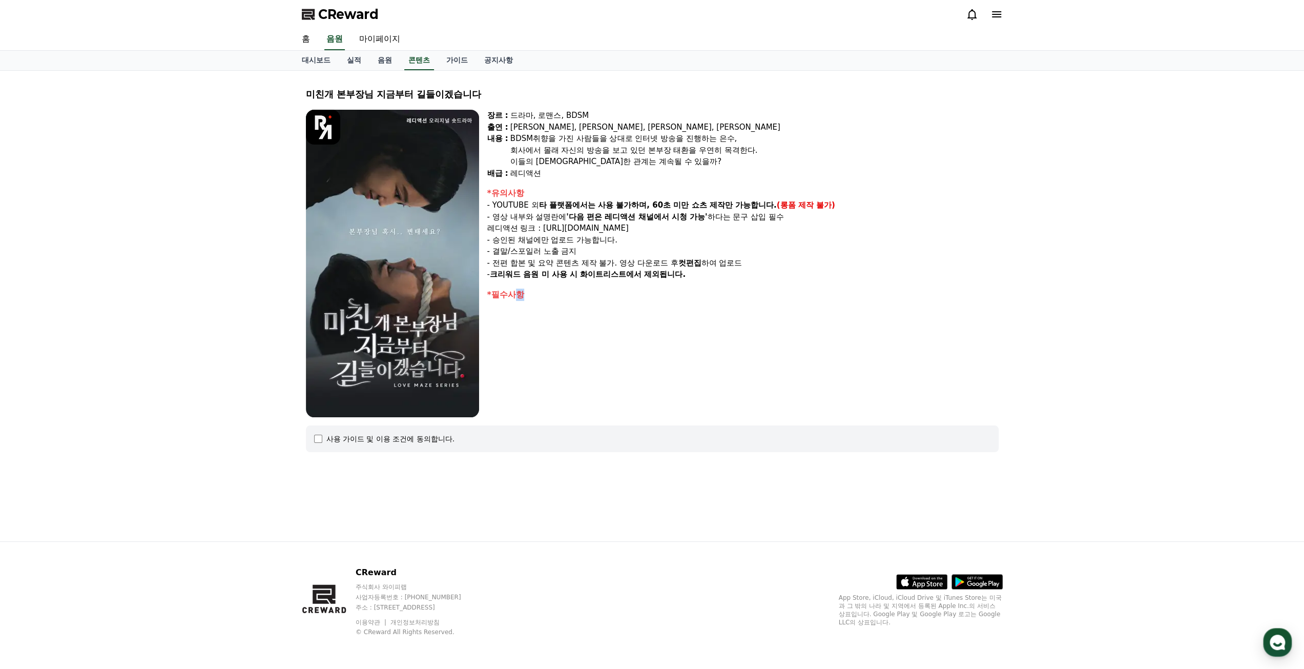
drag, startPoint x: 714, startPoint y: 275, endPoint x: 591, endPoint y: 251, distance: 125.3
click at [591, 251] on div "*유의사항 - YOUTUBE 외 타 플랫폼에서는 사용 불가하며, 60초 미만 쇼츠 제작만 가능합니다. (롱폼 제작 불가) - 영상 내부와 설명…" at bounding box center [742, 233] width 511 height 93
click at [591, 251] on p "- 결말/스포일러 노출 금지" at bounding box center [742, 251] width 511 height 12
drag, startPoint x: 649, startPoint y: 214, endPoint x: 664, endPoint y: 212, distance: 15.6
click at [664, 212] on strong "'다음 편은 레디액션 채널에서 시청 가능'" at bounding box center [636, 216] width 141 height 9
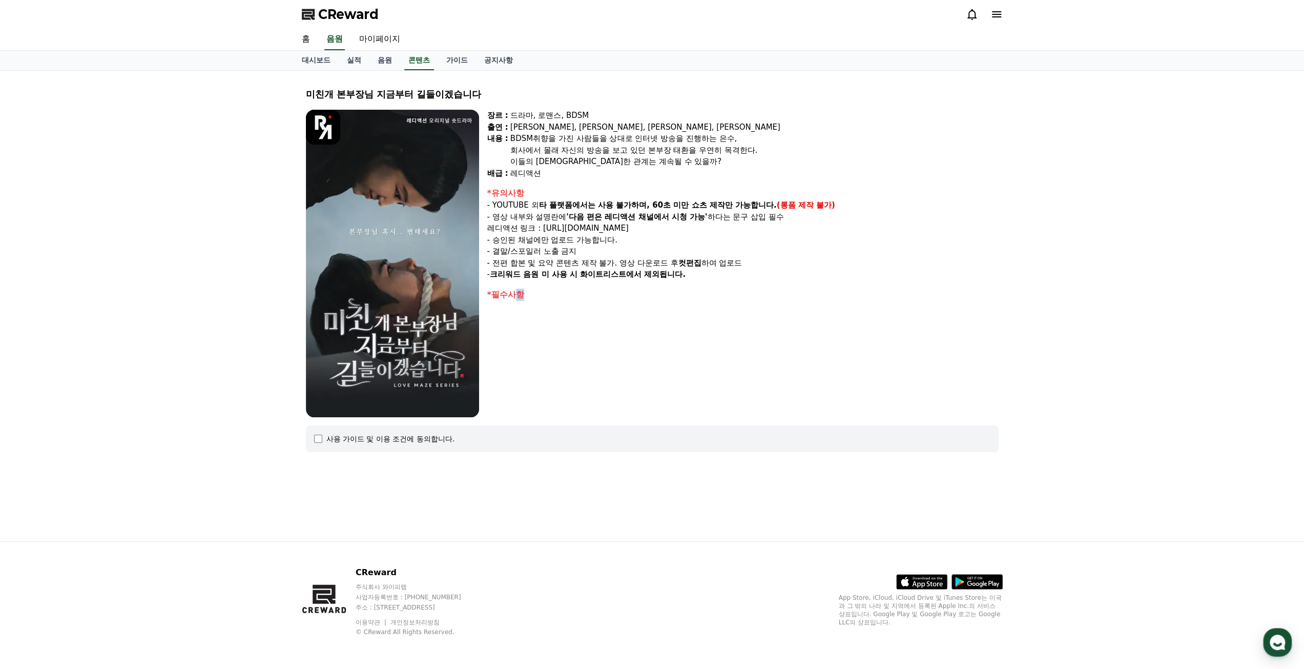
click at [664, 212] on strong "'다음 편은 레디액션 채널에서 시청 가능'" at bounding box center [636, 216] width 141 height 9
drag, startPoint x: 532, startPoint y: 215, endPoint x: 780, endPoint y: 221, distance: 248.1
click at [776, 220] on p "- 영상 내부와 설명란에 '다음 편은 레디액션 채널에서 시청 가능' 하다는 문구 삽입 필수" at bounding box center [742, 217] width 511 height 12
click at [780, 221] on p "- 영상 내부와 설명란에 '다음 편은 레디액션 채널에서 시청 가능' 하다는 문구 삽입 필수" at bounding box center [742, 217] width 511 height 12
drag, startPoint x: 828, startPoint y: 228, endPoint x: 490, endPoint y: 176, distance: 341.7
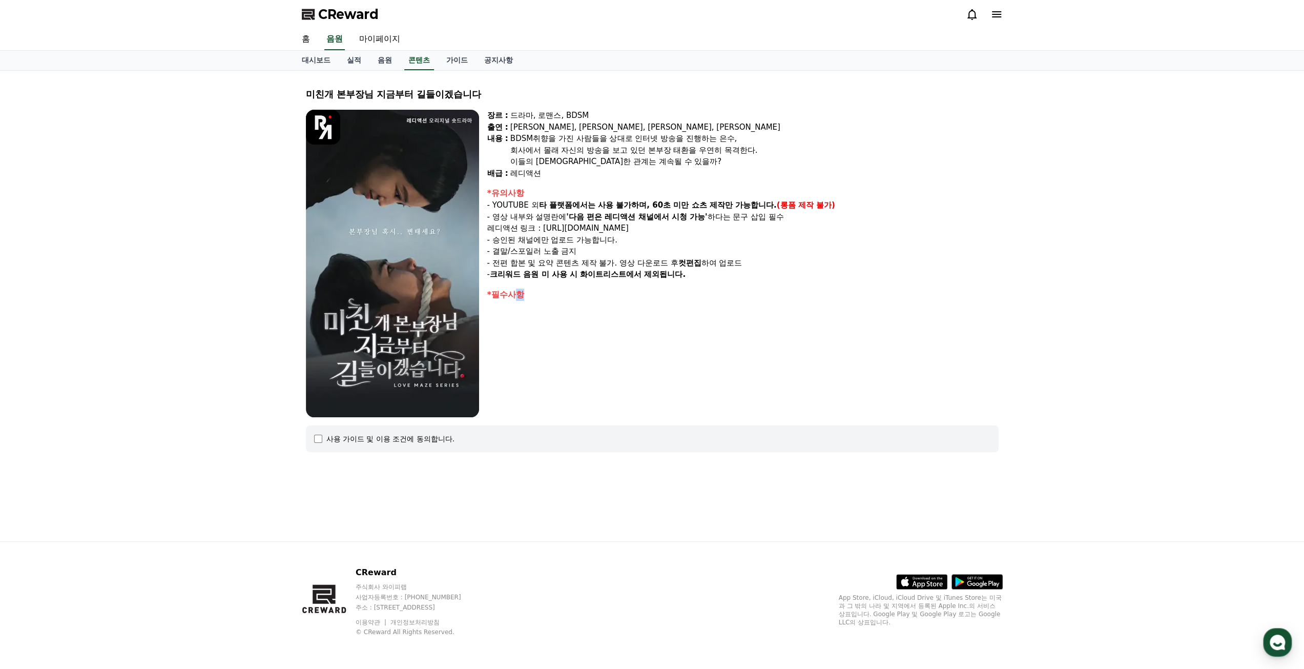
click at [490, 176] on div "장르 : 드라마, 로맨스, BDSM 출연 : 강지은, 강도윤, 정지유, 최홍락 내용 : BDSM취향을 가진 사람들을 상대로 인터넷 방송을 진행…" at bounding box center [742, 263] width 511 height 307
click at [677, 189] on div "*유의사항" at bounding box center [742, 193] width 511 height 12
drag, startPoint x: 679, startPoint y: 168, endPoint x: 500, endPoint y: 108, distance: 188.5
click at [500, 108] on div "미친개 본부장님 지금부터 길들이겠습니다 장르 : 드라마, 로맨스, BDSM 출연 : 강지은, 강도윤, 정지유, 최홍락 내용 : BDSM취향을 …" at bounding box center [652, 269] width 701 height 381
click at [511, 102] on div "미친개 본부장님 지금부터 길들이겠습니다 장르 : 드라마, 로맨스, BDSM 출연 : 강지은, 강도윤, 정지유, 최홍락 내용 : BDSM취향을 …" at bounding box center [652, 269] width 701 height 381
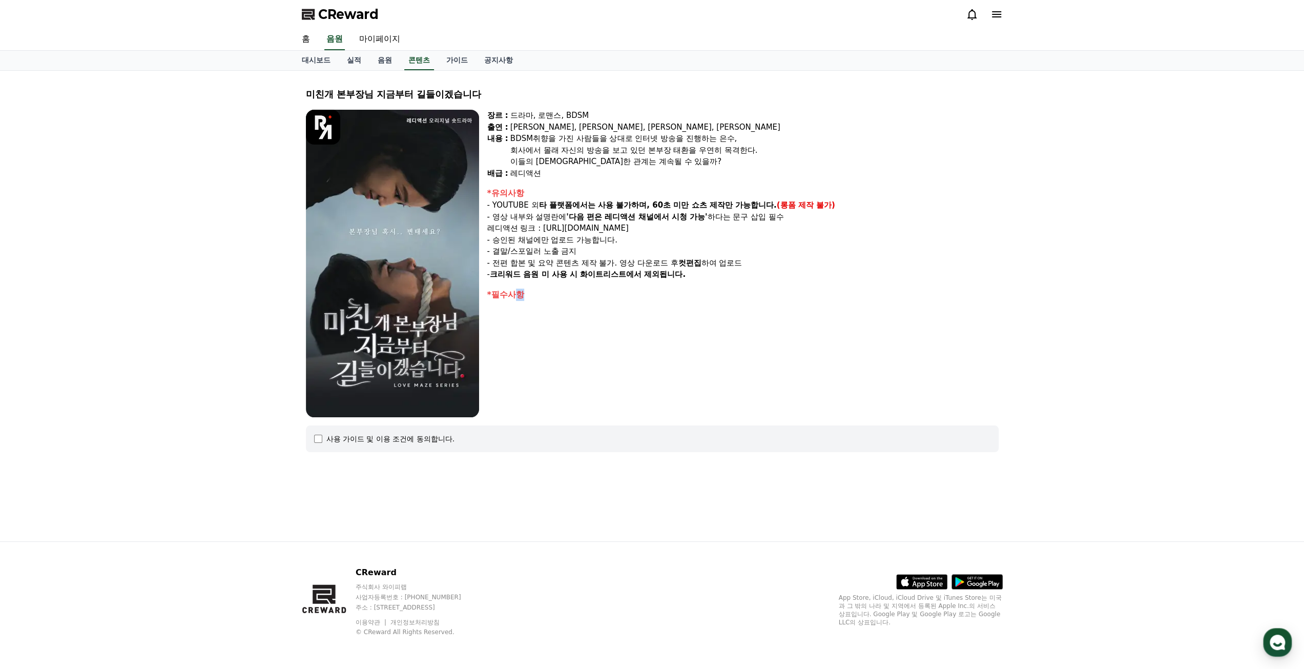
click at [509, 96] on div "미친개 본부장님 지금부터 길들이겠습니다" at bounding box center [652, 94] width 693 height 14
drag, startPoint x: 509, startPoint y: 96, endPoint x: 592, endPoint y: 112, distance: 84.1
click at [547, 113] on div "미친개 본부장님 지금부터 길들이겠습니다 장르 : 드라마, 로맨스, BDSM 출연 : 강지은, 강도윤, 정지유, 최홍락 내용 : BDSM취향을 …" at bounding box center [652, 269] width 701 height 381
click at [593, 112] on div "드라마, 로맨스, BDSM" at bounding box center [754, 116] width 488 height 12
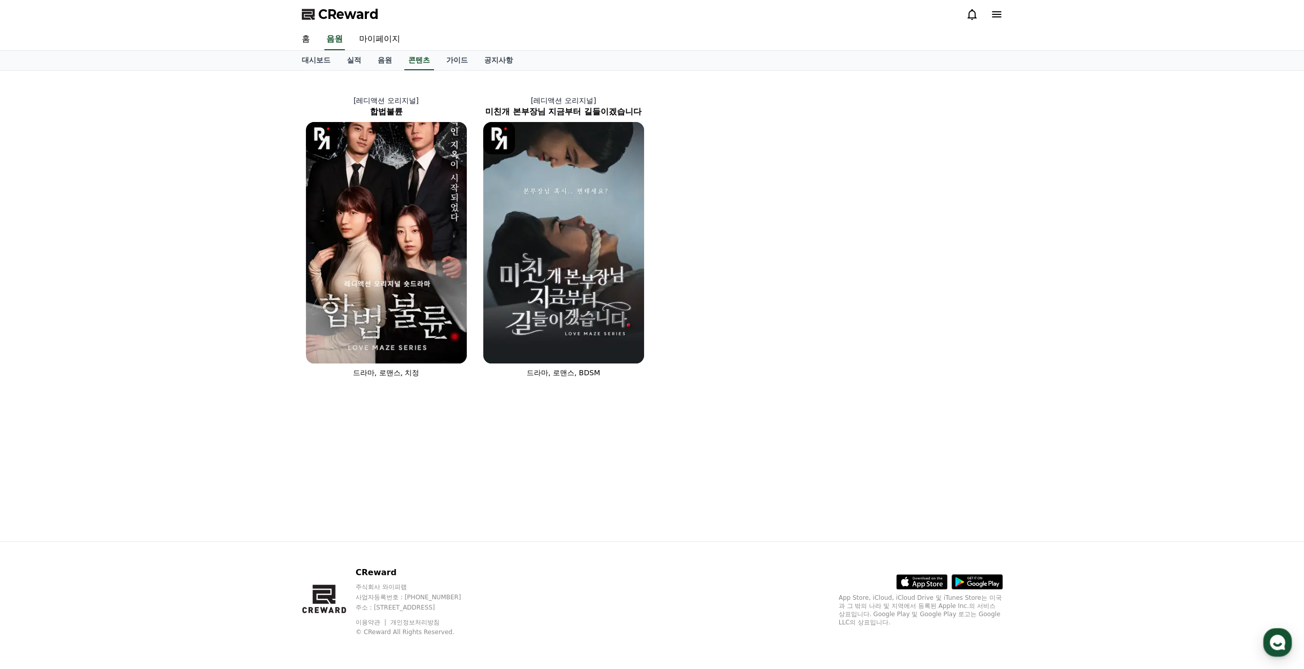
click at [744, 314] on div "[레디액션 오리지널] 합법불륜 드라마, 로맨스, 치정 [레디액션 오리지널] 미친개 본부장님 지금부터 길들이겠습니다 드라마, 로맨스, BDSM" at bounding box center [652, 230] width 709 height 311
click at [446, 58] on link "가이드" at bounding box center [457, 60] width 38 height 19
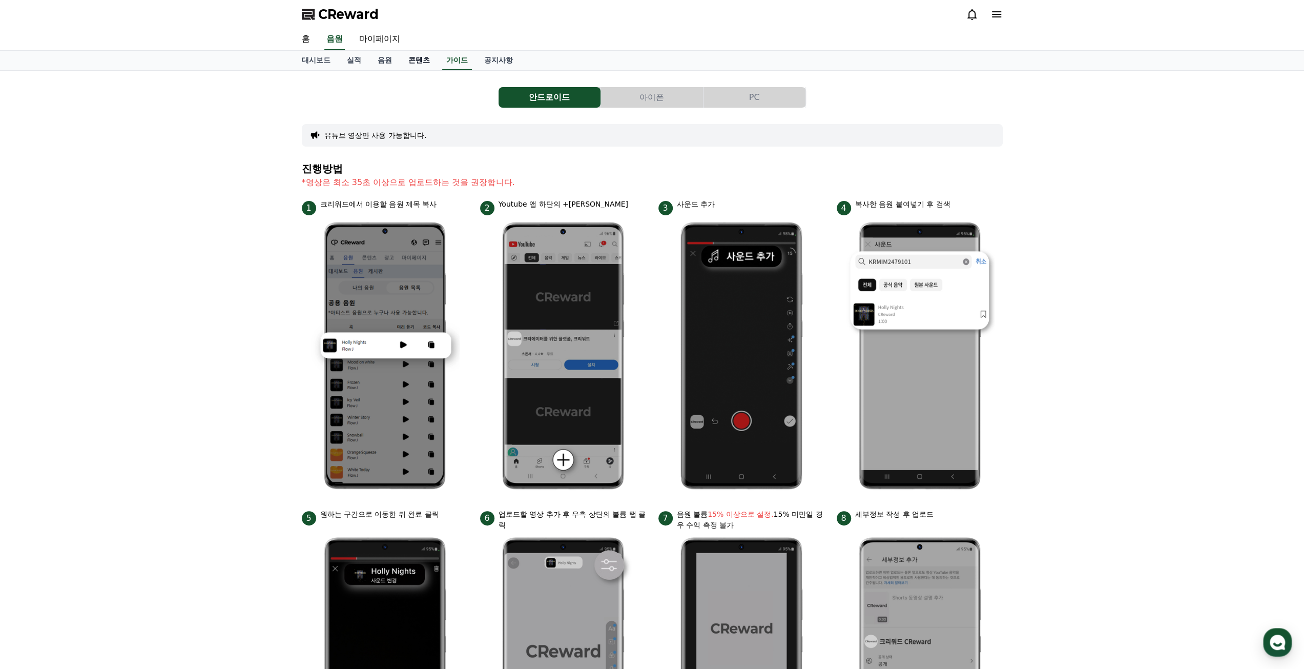
click at [413, 58] on link "콘텐츠" at bounding box center [419, 60] width 38 height 19
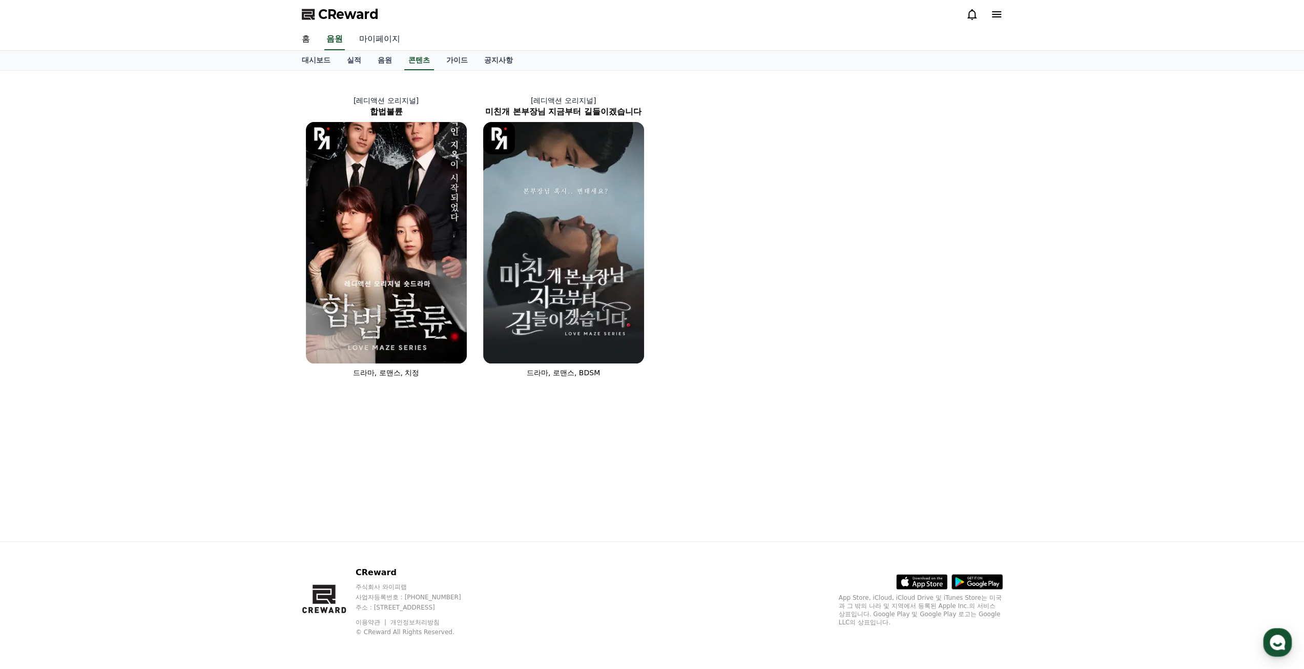
click at [379, 35] on link "마이페이지" at bounding box center [379, 40] width 57 height 22
select select "**********"
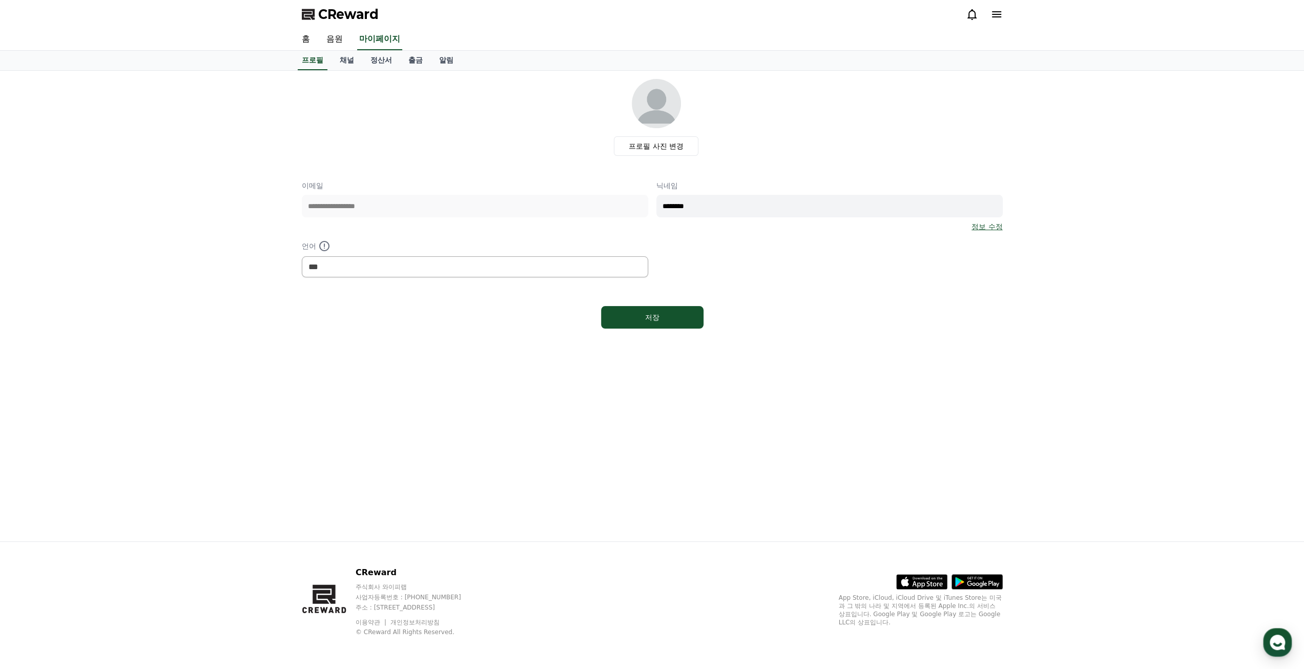
click at [354, 37] on div "홈 음원 마이페이지" at bounding box center [652, 40] width 717 height 22
click at [324, 37] on link "음원" at bounding box center [334, 40] width 33 height 22
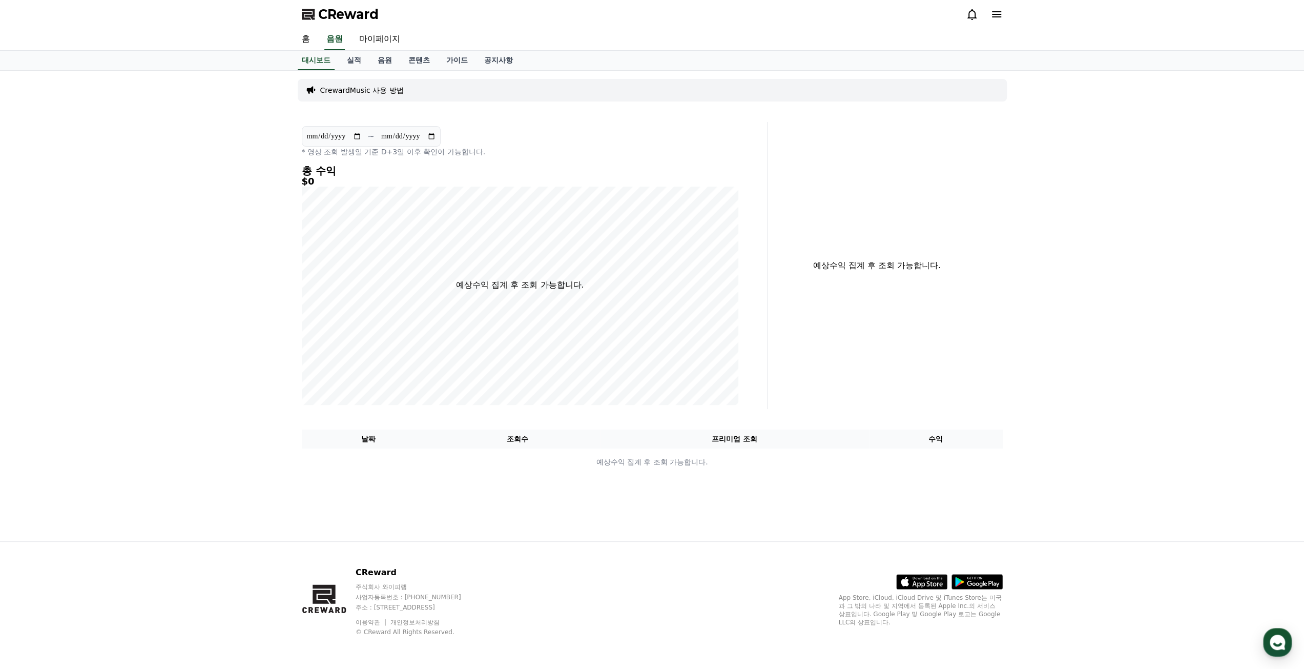
click at [1000, 16] on icon at bounding box center [996, 14] width 9 height 6
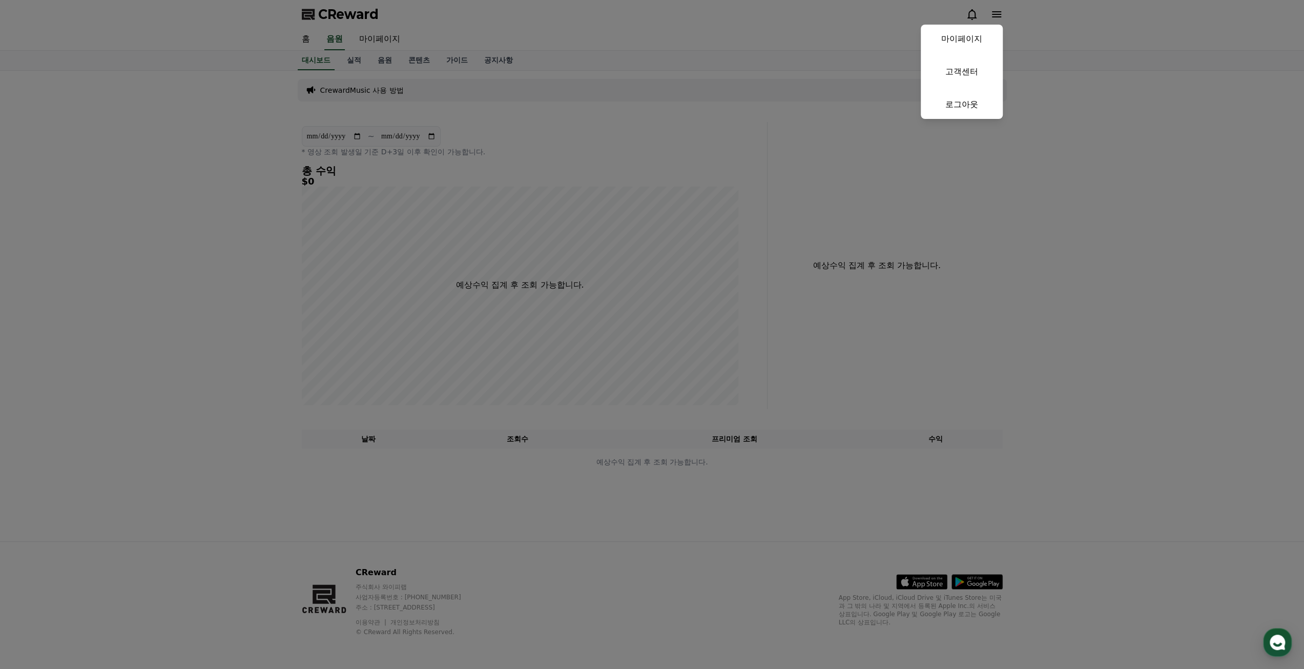
click at [656, 60] on button "close" at bounding box center [652, 334] width 1304 height 669
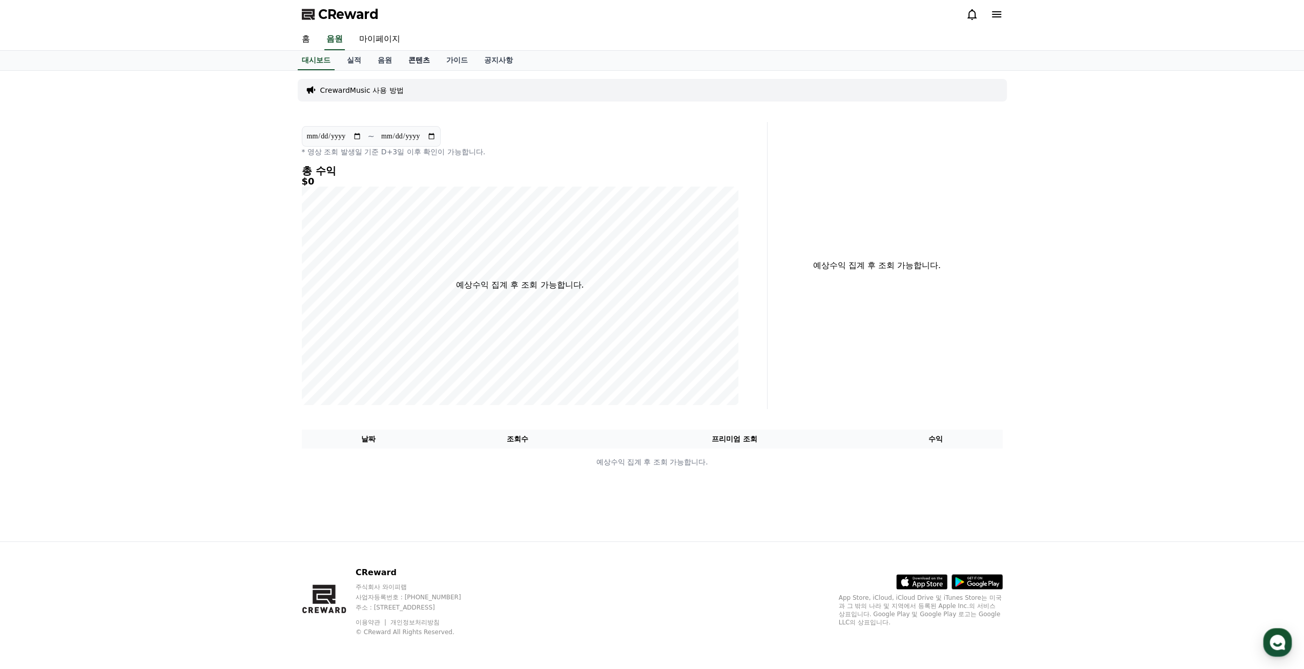
click at [400, 62] on link "콘텐츠" at bounding box center [419, 60] width 38 height 19
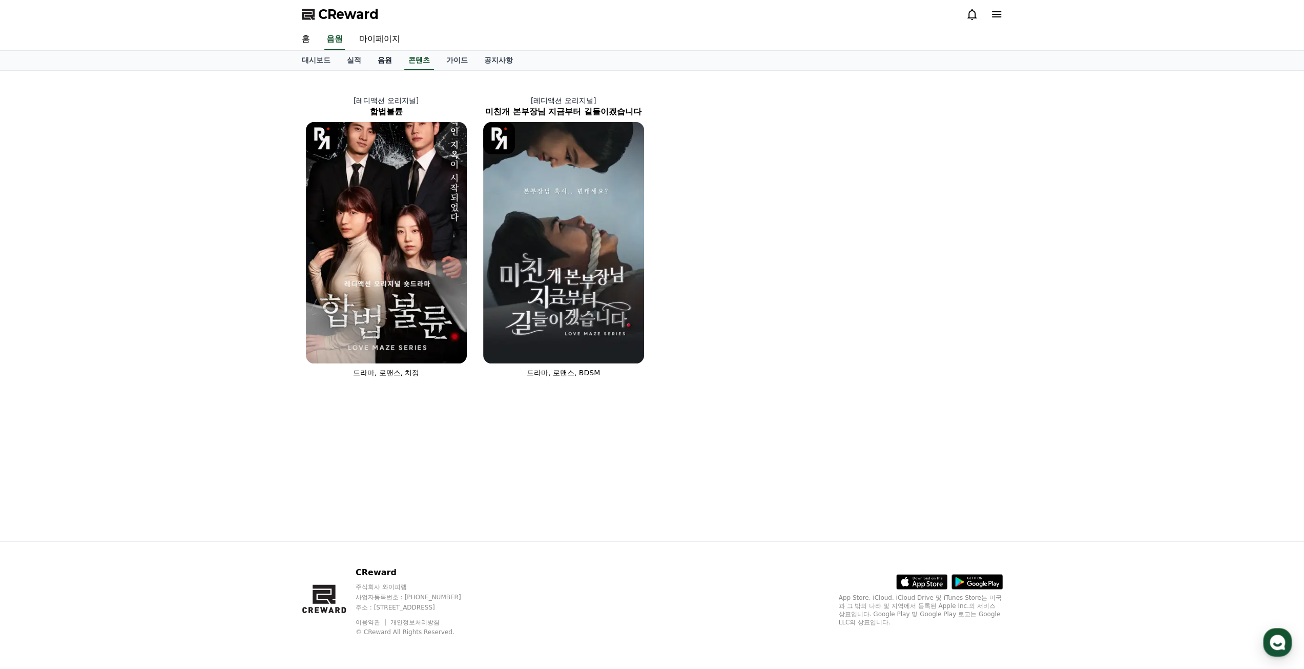
click at [375, 63] on link "음원" at bounding box center [384, 60] width 31 height 19
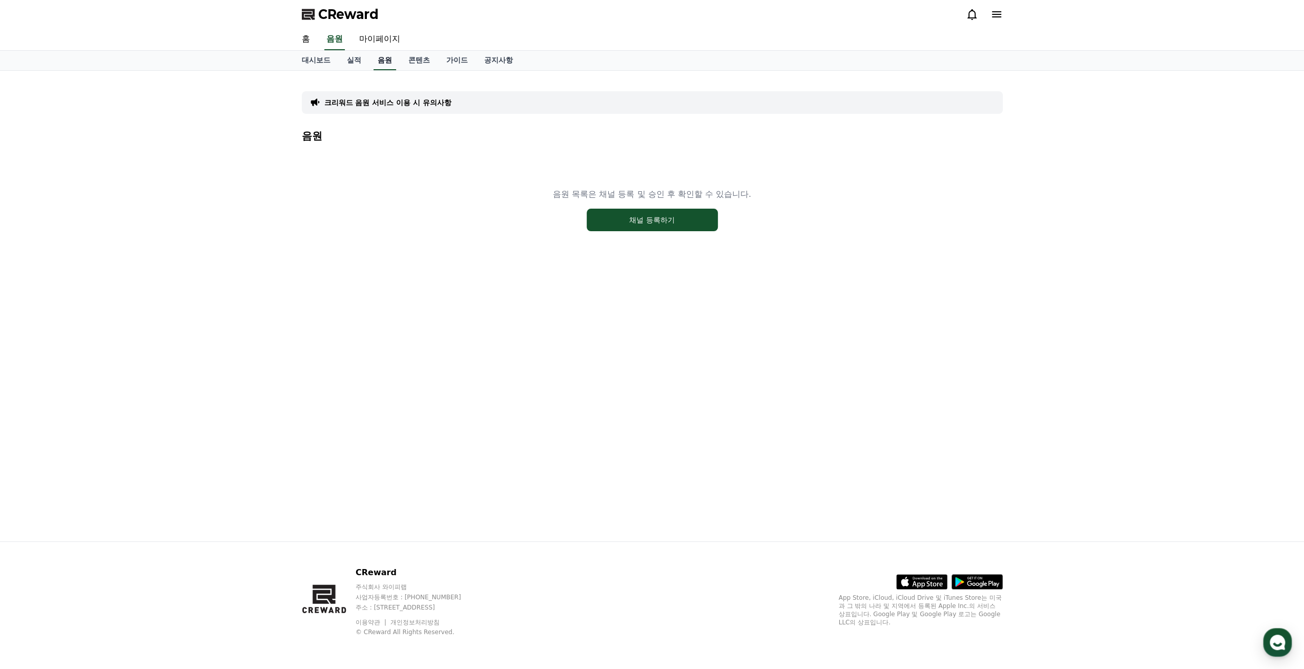
click at [376, 63] on link "음원" at bounding box center [385, 60] width 23 height 19
click at [355, 65] on link "실적" at bounding box center [354, 60] width 31 height 19
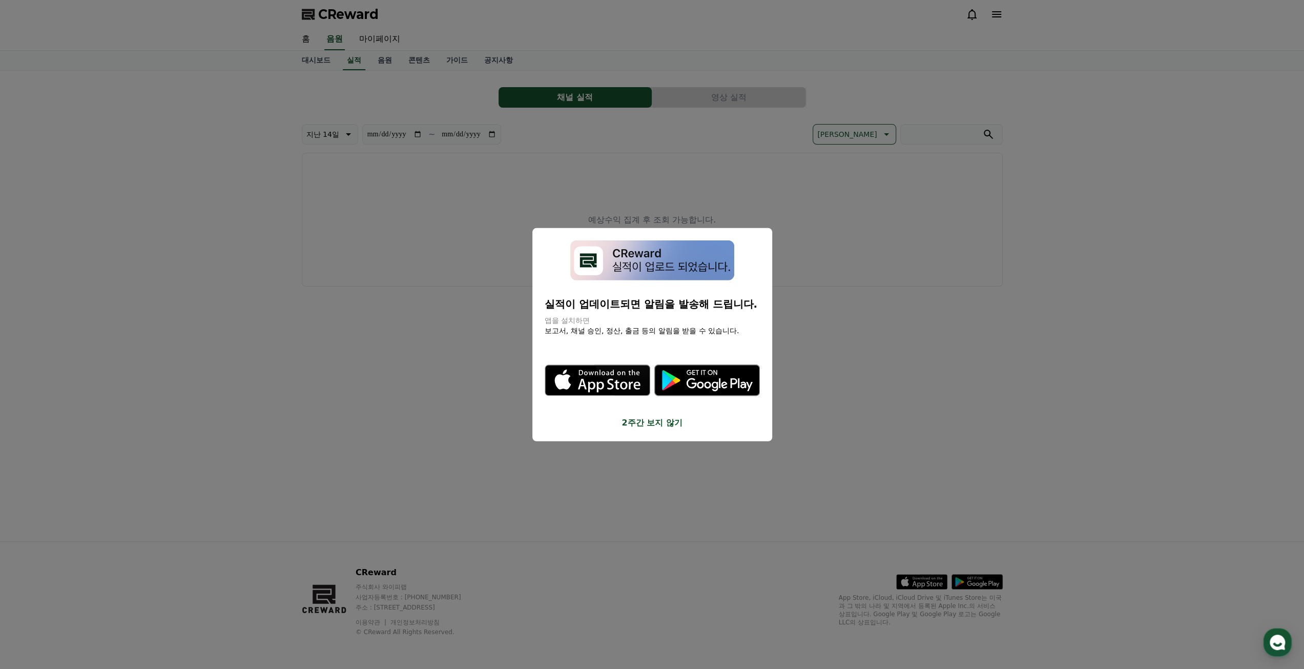
click at [520, 139] on button "close modal" at bounding box center [652, 334] width 1304 height 669
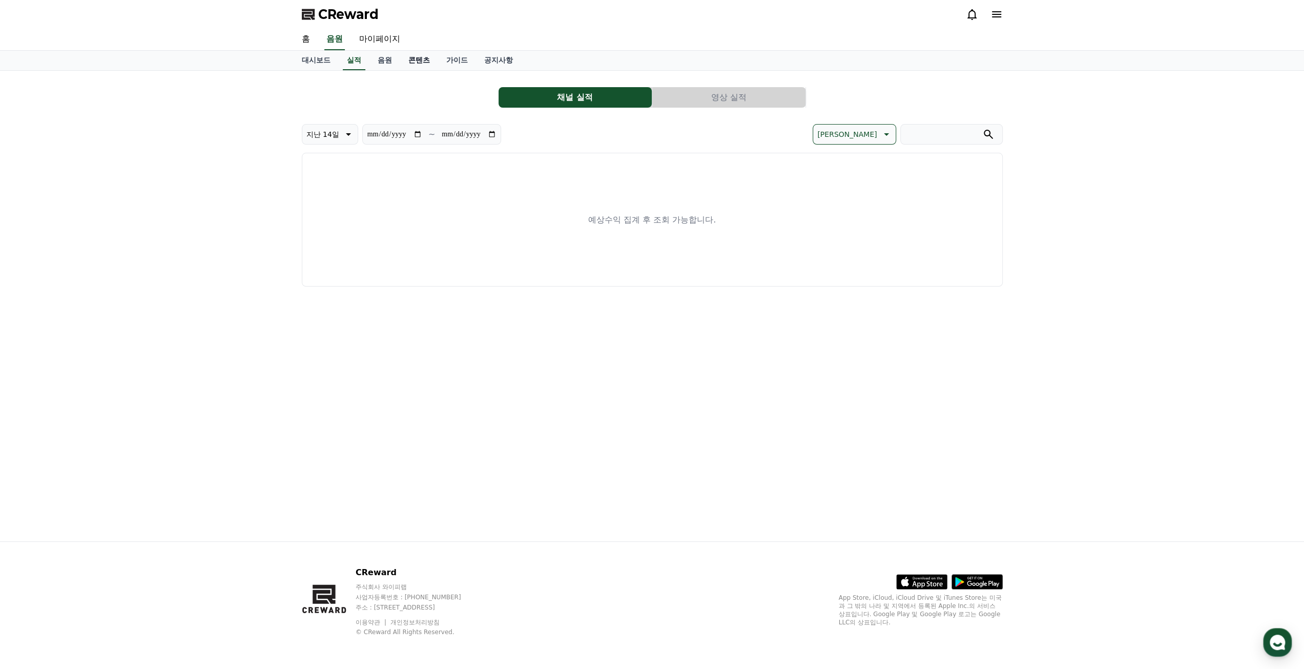
click at [429, 65] on link "콘텐츠" at bounding box center [419, 60] width 38 height 19
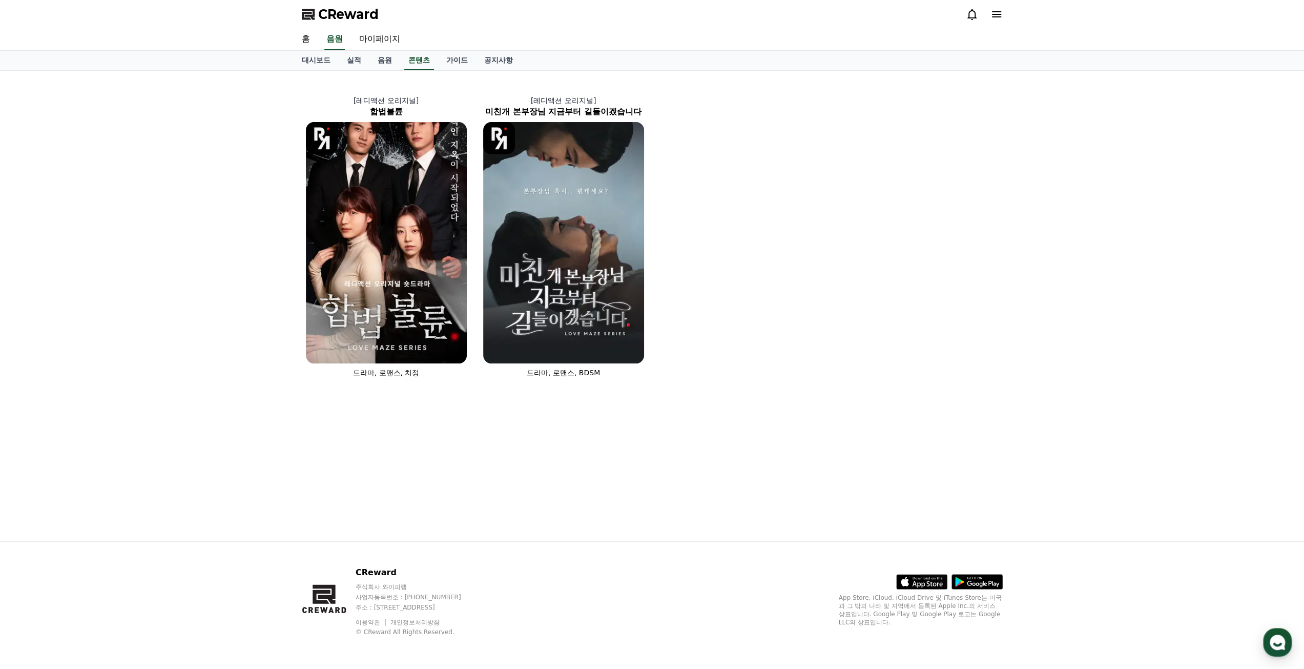
click at [859, 211] on div "[레디액션 오리지널] 합법불륜 드라마, 로맨스, 치정 [레디액션 오리지널] 미친개 본부장님 지금부터 길들이겠습니다 드라마, 로맨스, BDSM" at bounding box center [652, 230] width 709 height 311
click at [383, 55] on link "음원" at bounding box center [384, 60] width 31 height 19
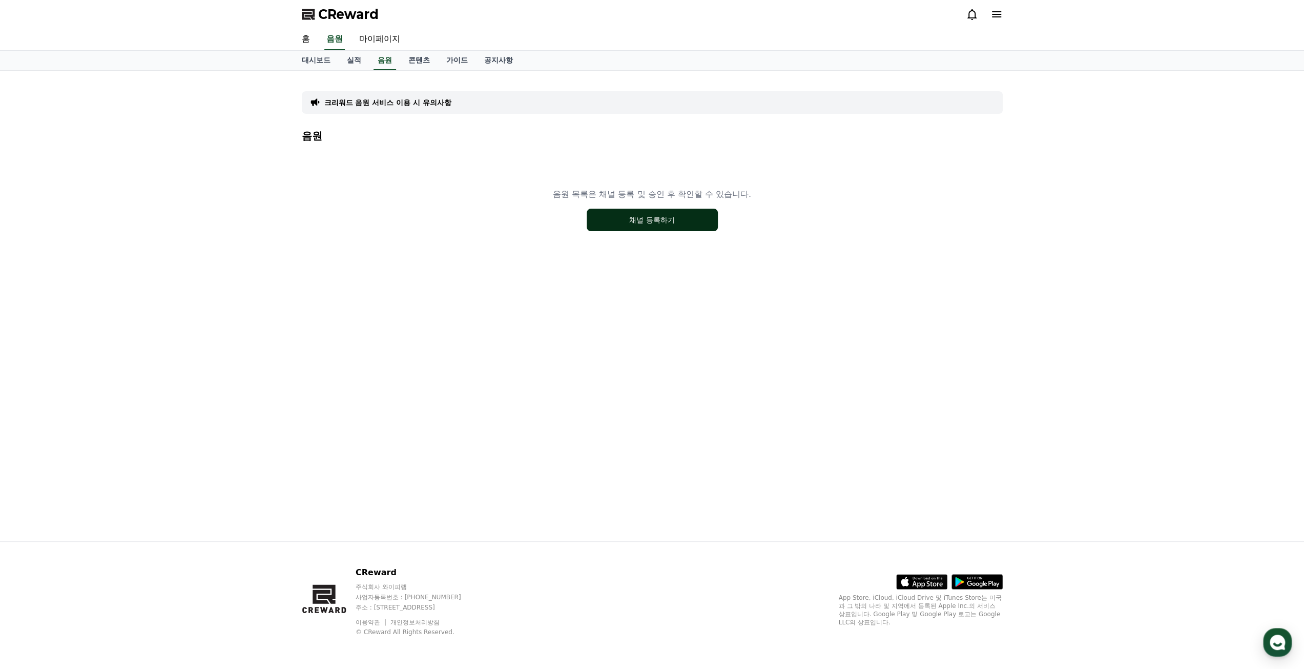
click at [678, 225] on button "채널 등록하기" at bounding box center [652, 220] width 131 height 23
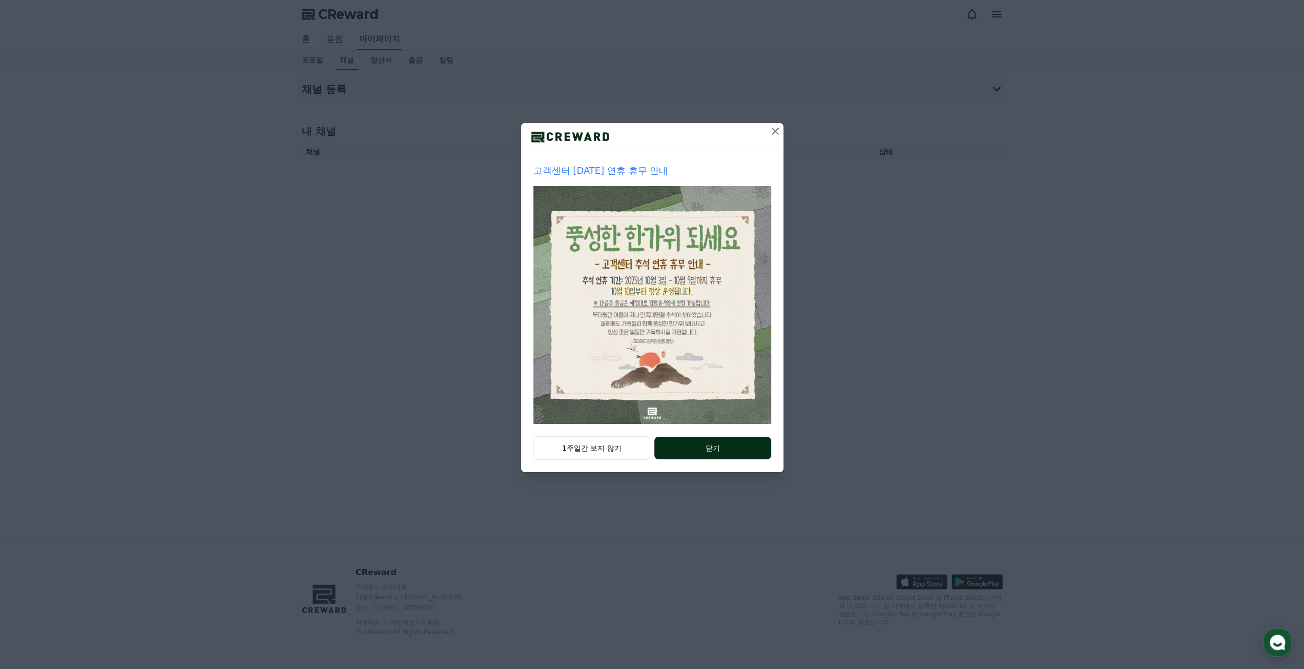
click at [709, 446] on button "닫기" at bounding box center [712, 448] width 116 height 23
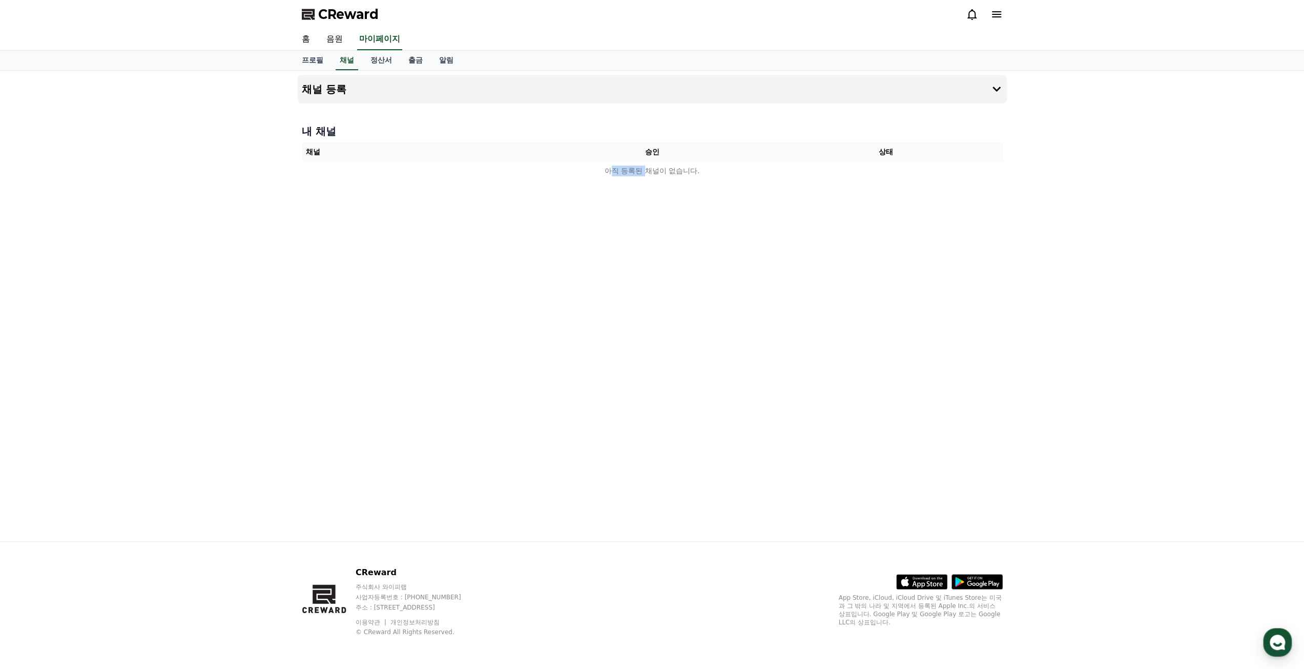
drag, startPoint x: 609, startPoint y: 172, endPoint x: 749, endPoint y: 199, distance: 143.1
click at [675, 182] on div "내 채널 채널 승인 상태 아직 등록된 채널이 없습니다." at bounding box center [652, 152] width 709 height 65
click at [753, 200] on div "채널 등록 내 채널 채널 승인 상태 아직 등록된 채널이 없습니다." at bounding box center [652, 306] width 717 height 470
click at [681, 150] on th "승인" at bounding box center [652, 151] width 234 height 19
click at [658, 152] on th "승인" at bounding box center [652, 151] width 234 height 19
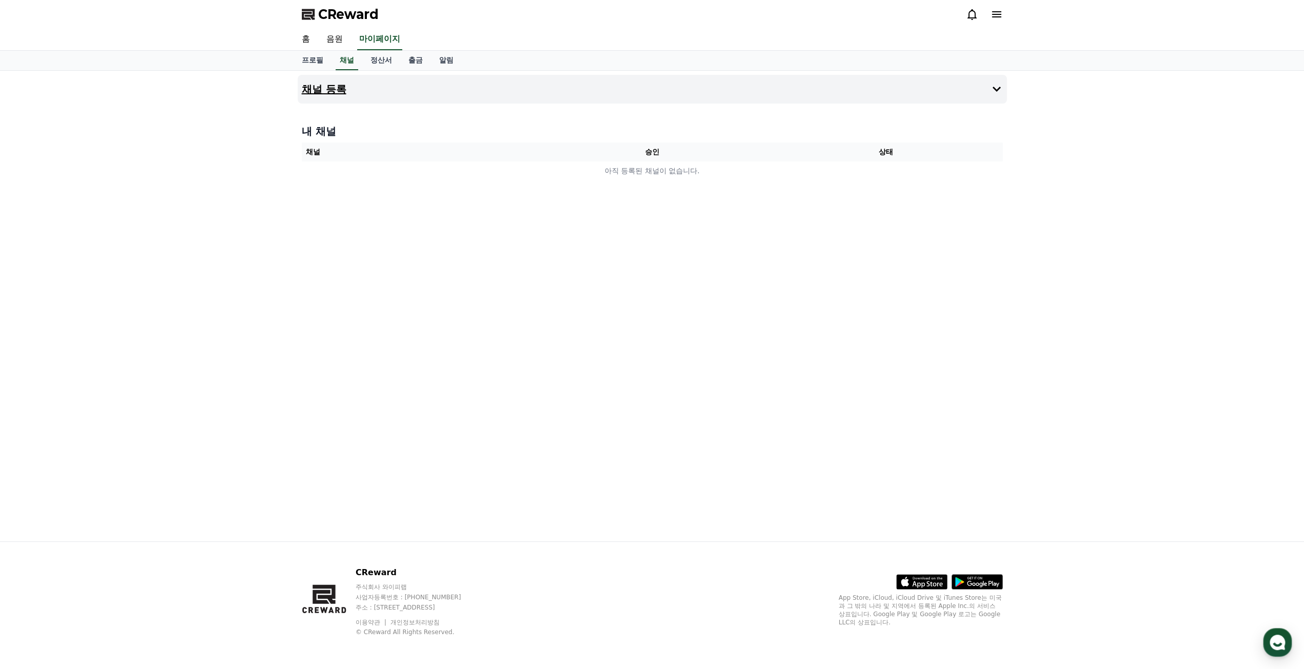
click at [323, 91] on h4 "채널 등록" at bounding box center [324, 89] width 45 height 11
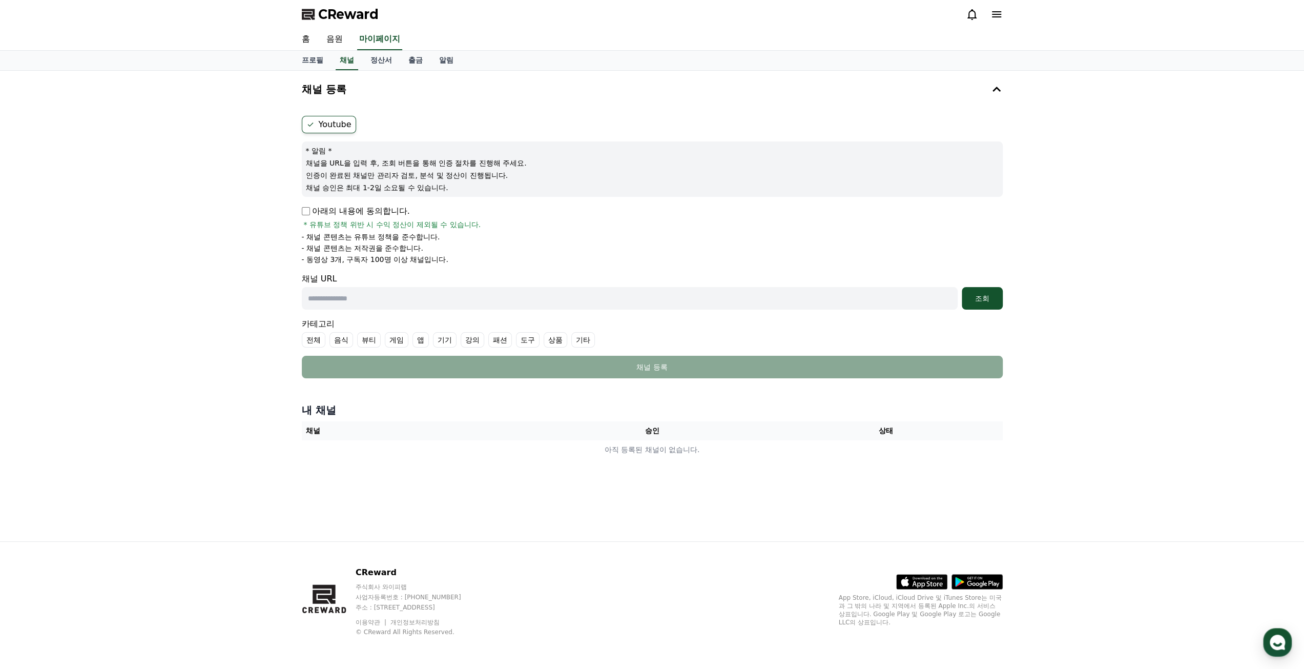
click at [306, 201] on form "Youtube * 알림 * 채널을 URL을 입력 후, 조회 버튼을 통해 인증 절차를 진행해 주세요. 인증이 완료된 채널만 관리자 검토, 분석 …" at bounding box center [652, 247] width 701 height 262
click at [382, 297] on input "text" at bounding box center [630, 298] width 656 height 23
paste input "**********"
type input "**********"
click at [1005, 304] on div "**********" at bounding box center [652, 247] width 709 height 271
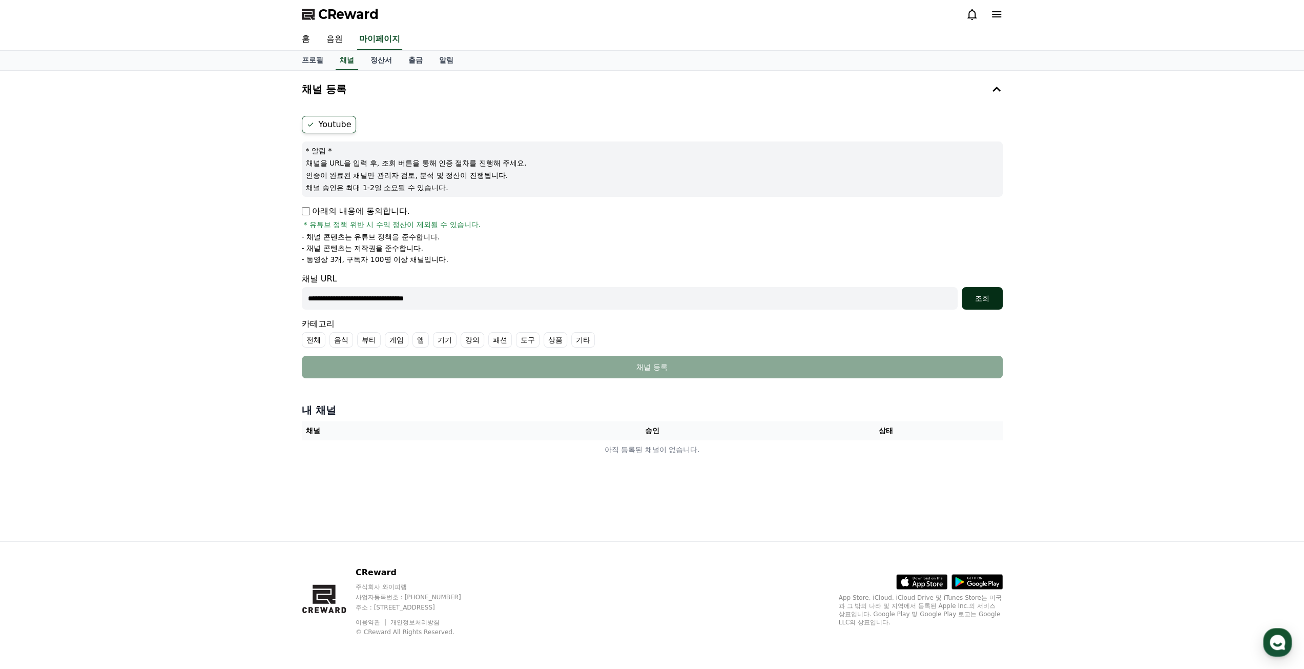
click at [986, 300] on div "조회" at bounding box center [982, 298] width 33 height 10
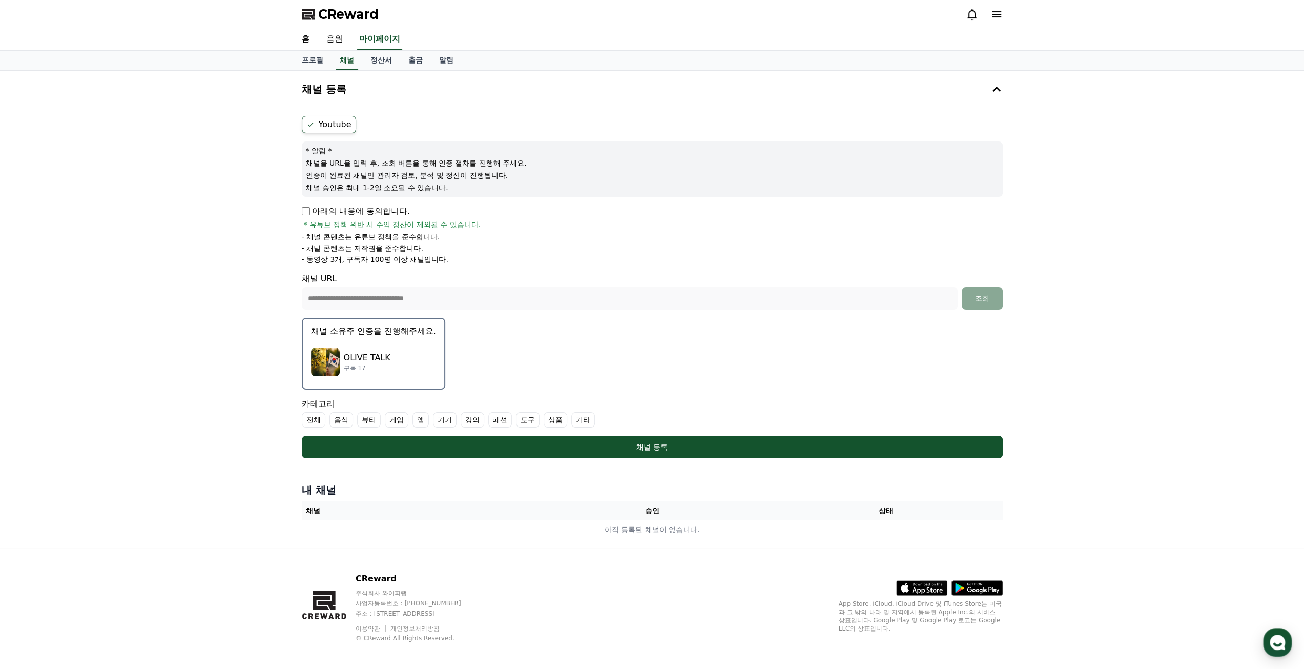
click at [381, 368] on p "구독 17" at bounding box center [367, 368] width 47 height 8
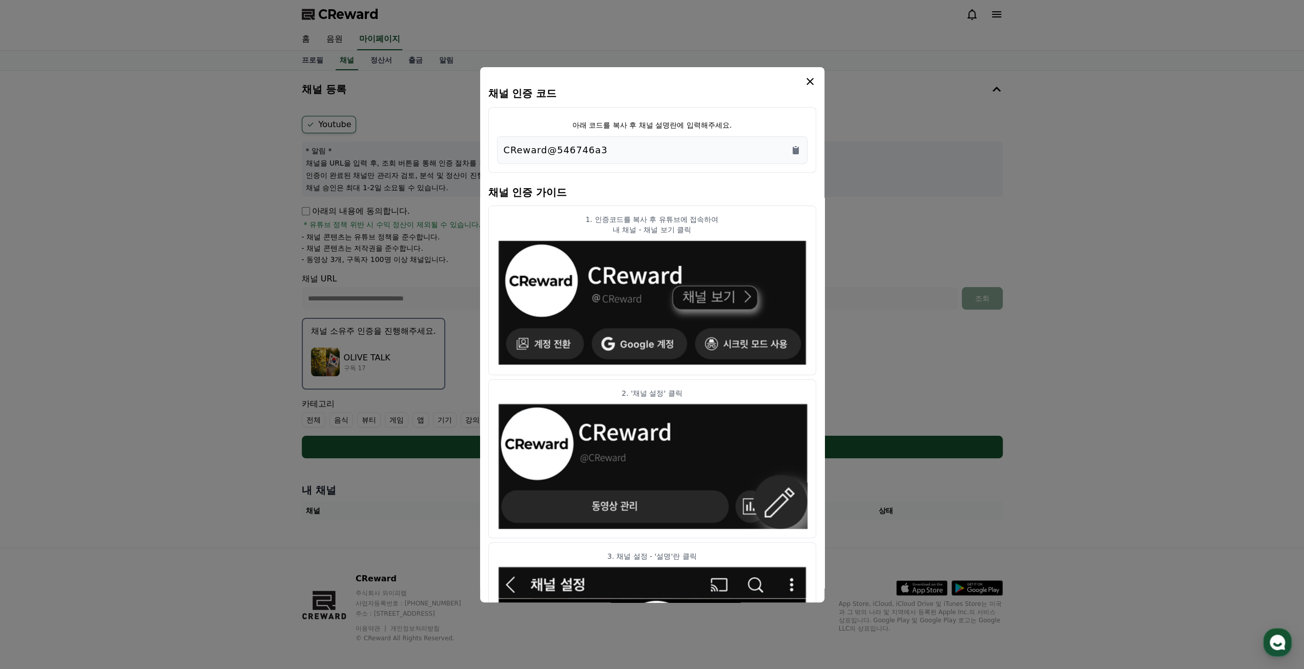
drag, startPoint x: 625, startPoint y: 155, endPoint x: 459, endPoint y: 156, distance: 165.5
click at [459, 462] on div "채널 인증 코드 아래 코드를 복사 후 채널 설명란에 입력해주세요. CReward@546746a3 채널 인증 가이드 1. 인증코드를 복사 후 유…" at bounding box center [652, 462] width 709 height 0
click at [525, 149] on p "CReward@546746a3" at bounding box center [556, 150] width 104 height 14
drag, startPoint x: 606, startPoint y: 150, endPoint x: 496, endPoint y: 149, distance: 110.2
click at [496, 149] on div "아래 코드를 복사 후 채널 설명란에 입력해주세요. CReward@546746a3" at bounding box center [652, 140] width 328 height 66
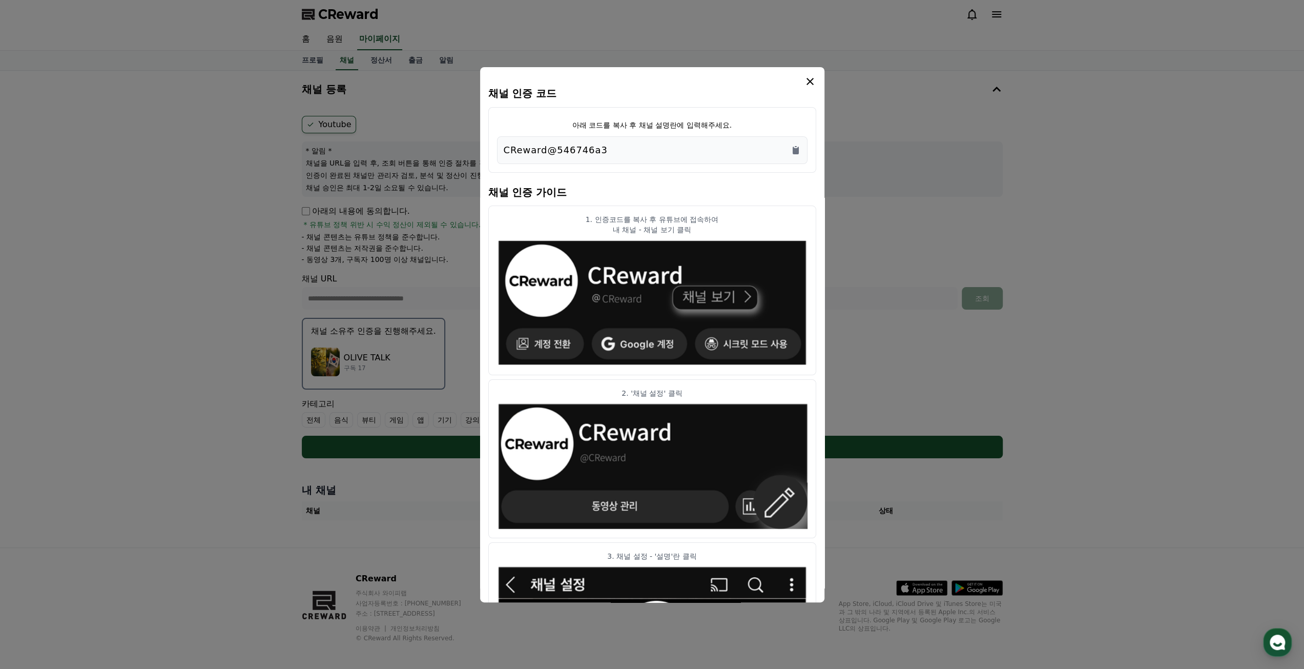
copy p "CReward@546746a3"
click at [686, 155] on div "CReward@546746a3" at bounding box center [652, 150] width 297 height 14
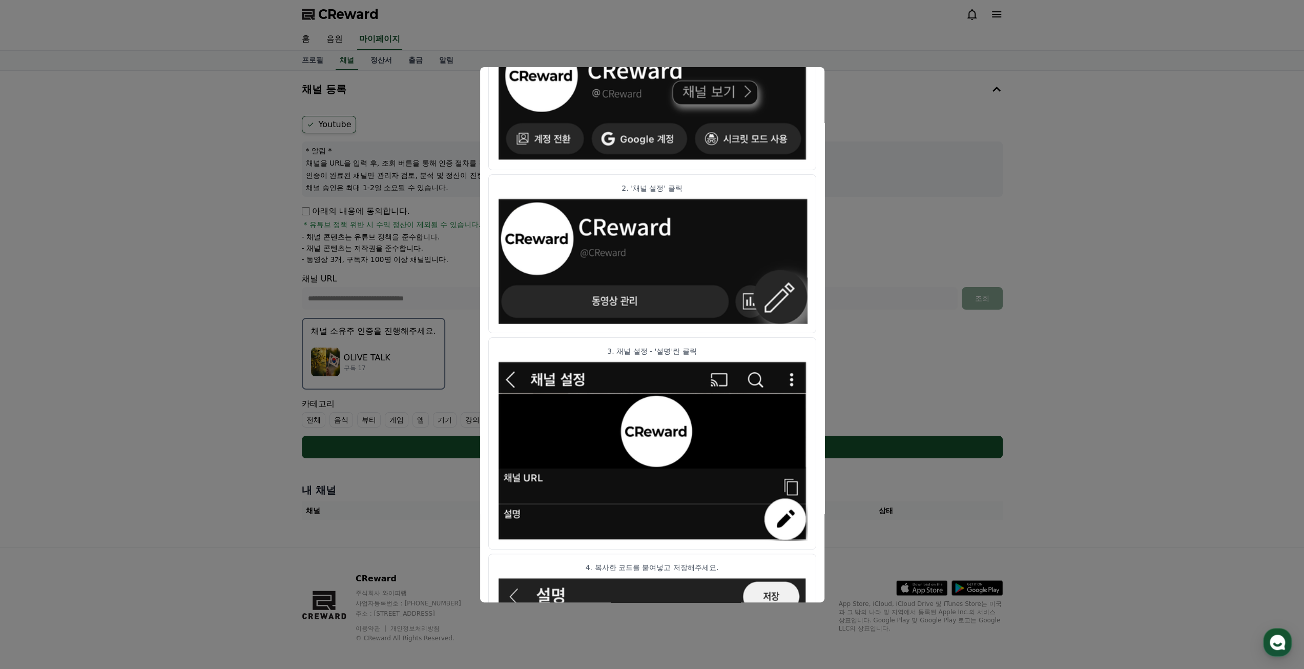
scroll to position [347, 0]
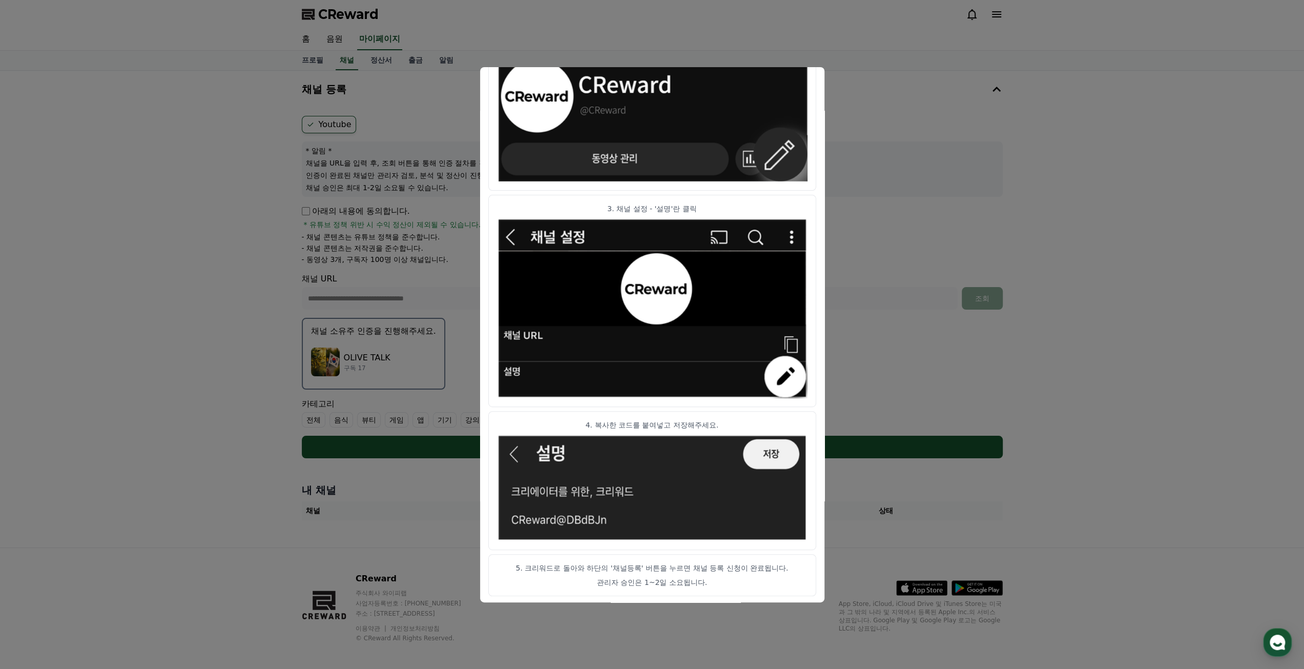
click at [1129, 545] on button "close modal" at bounding box center [652, 334] width 1304 height 669
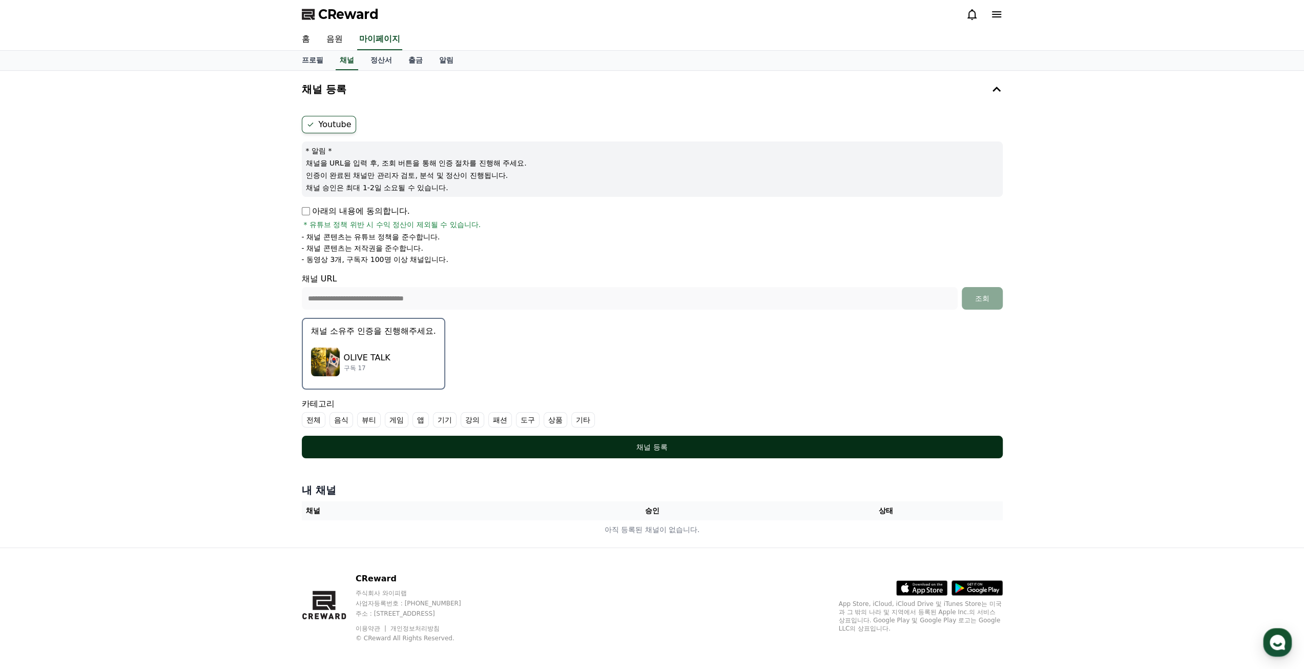
click at [719, 444] on div "채널 등록" at bounding box center [652, 447] width 660 height 10
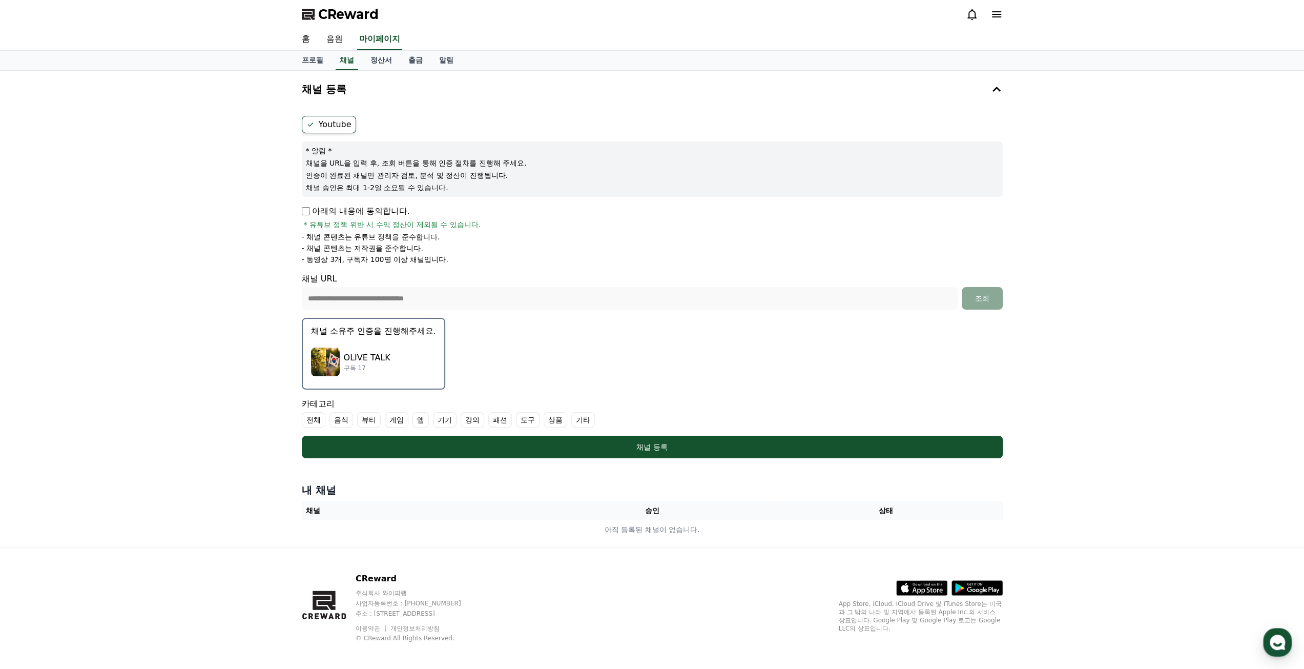
click at [314, 420] on label "전체" at bounding box center [314, 419] width 24 height 15
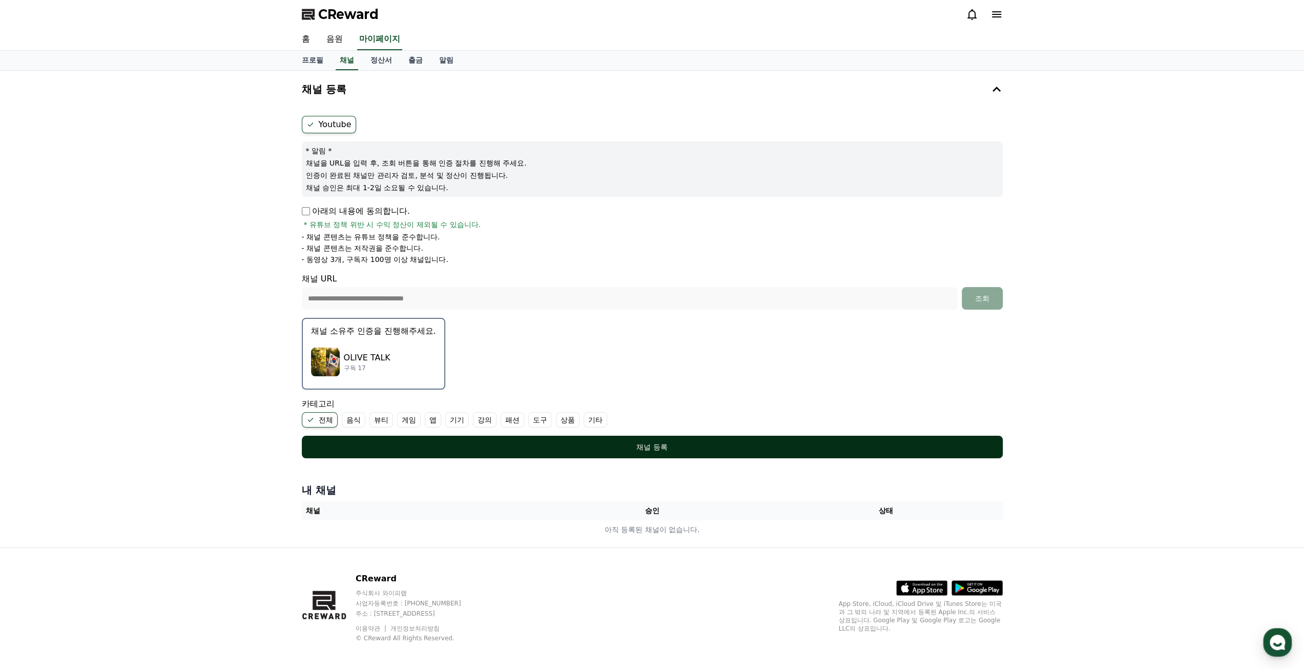
click at [517, 454] on button "채널 등록" at bounding box center [652, 447] width 701 height 23
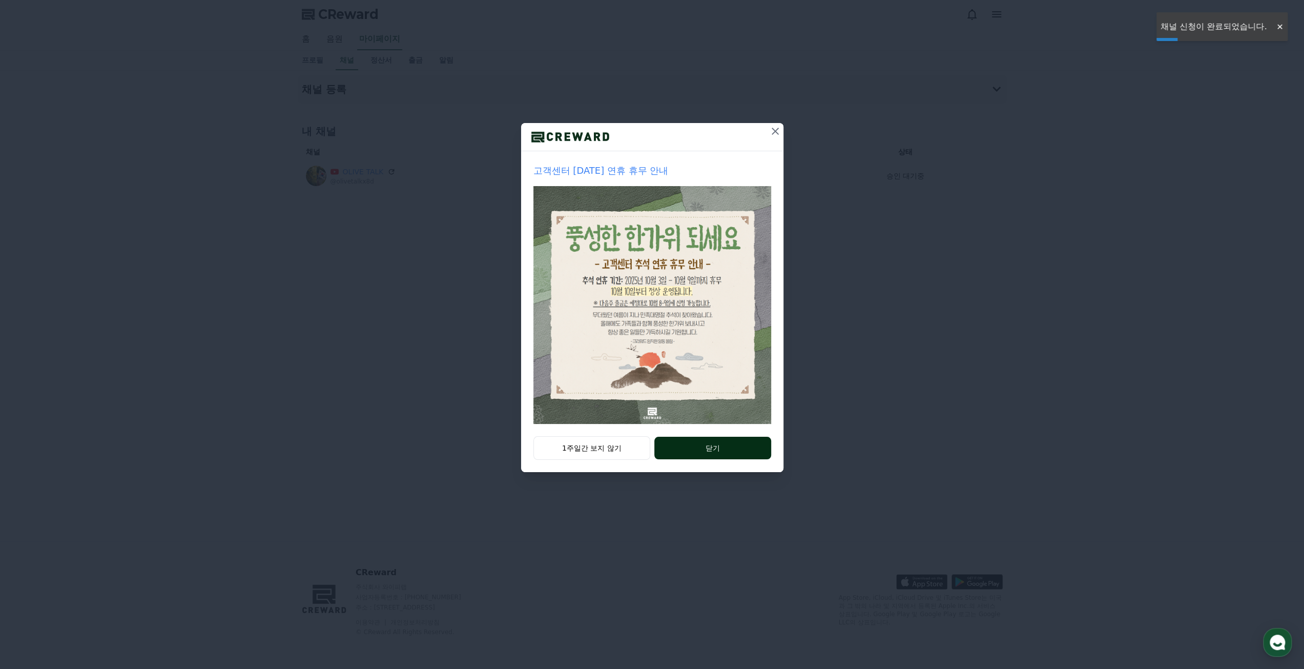
click at [704, 451] on button "닫기" at bounding box center [712, 448] width 116 height 23
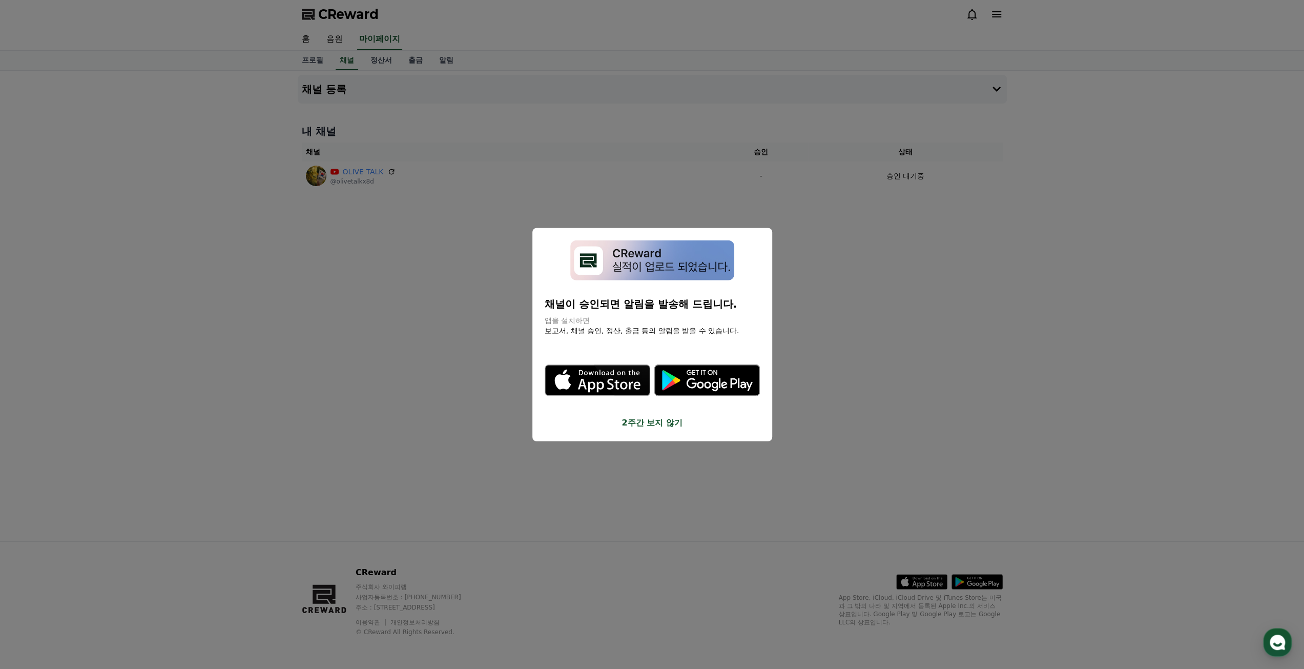
click at [863, 435] on button "close modal" at bounding box center [652, 334] width 1304 height 669
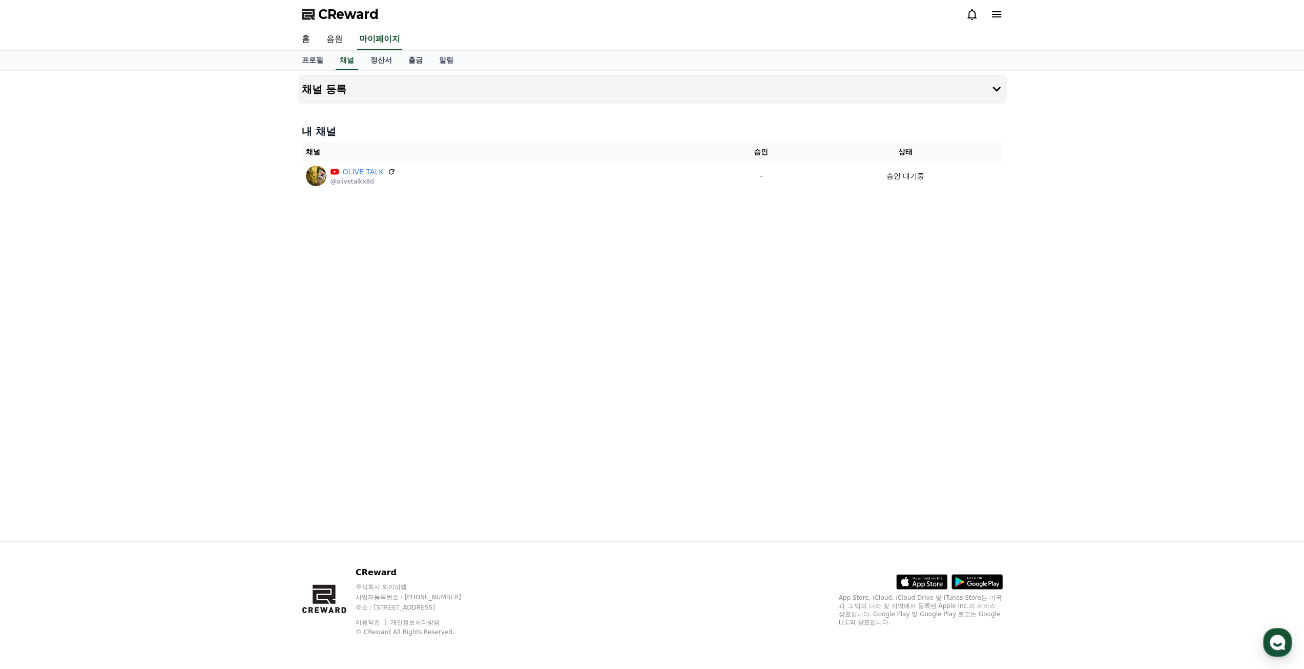
click at [888, 416] on div "채널 등록 내 채널 채널 승인 상태 OLIVE TALK @olivetalkx8d - 승인 대기중" at bounding box center [652, 306] width 717 height 470
click at [343, 14] on span "CReward" at bounding box center [348, 14] width 60 height 16
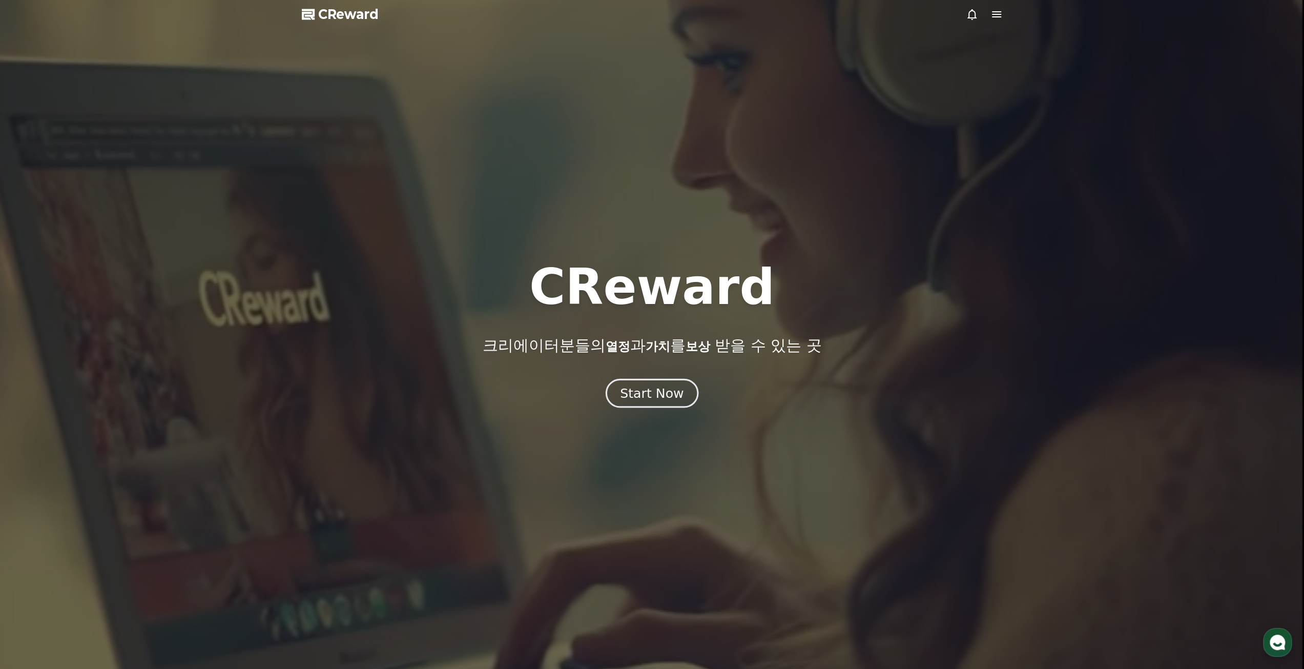
click at [660, 398] on div "Start Now" at bounding box center [652, 392] width 64 height 17
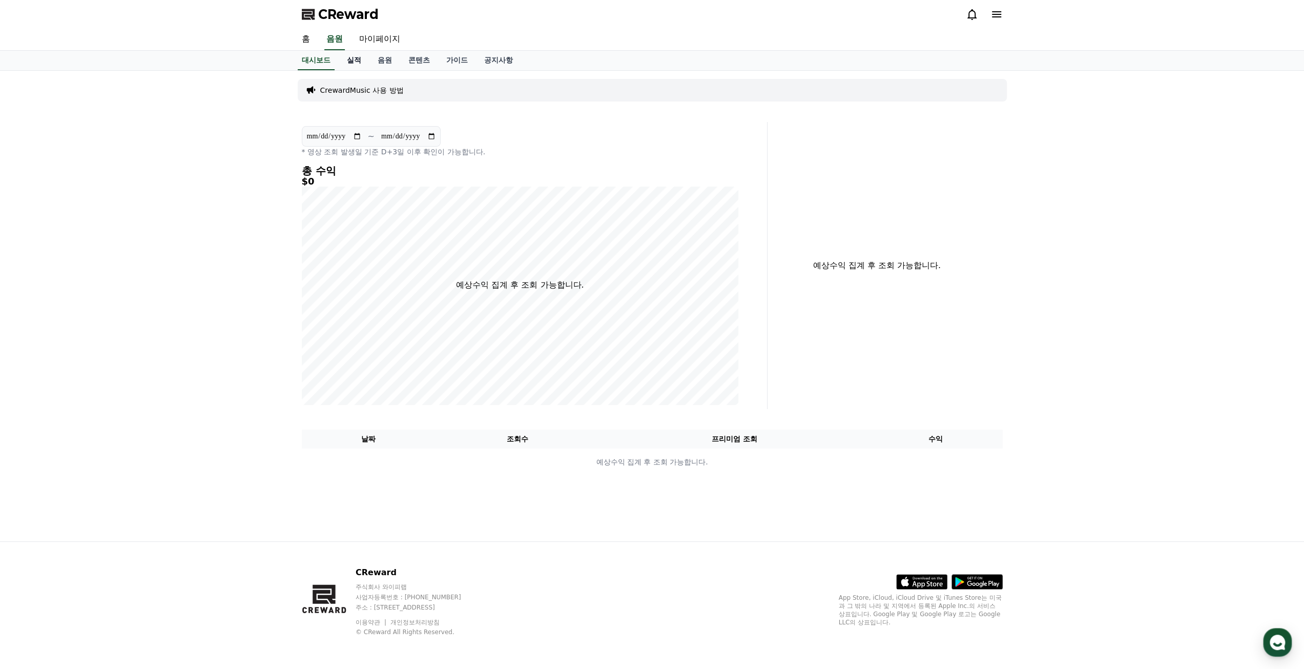
click at [356, 55] on link "실적" at bounding box center [354, 60] width 31 height 19
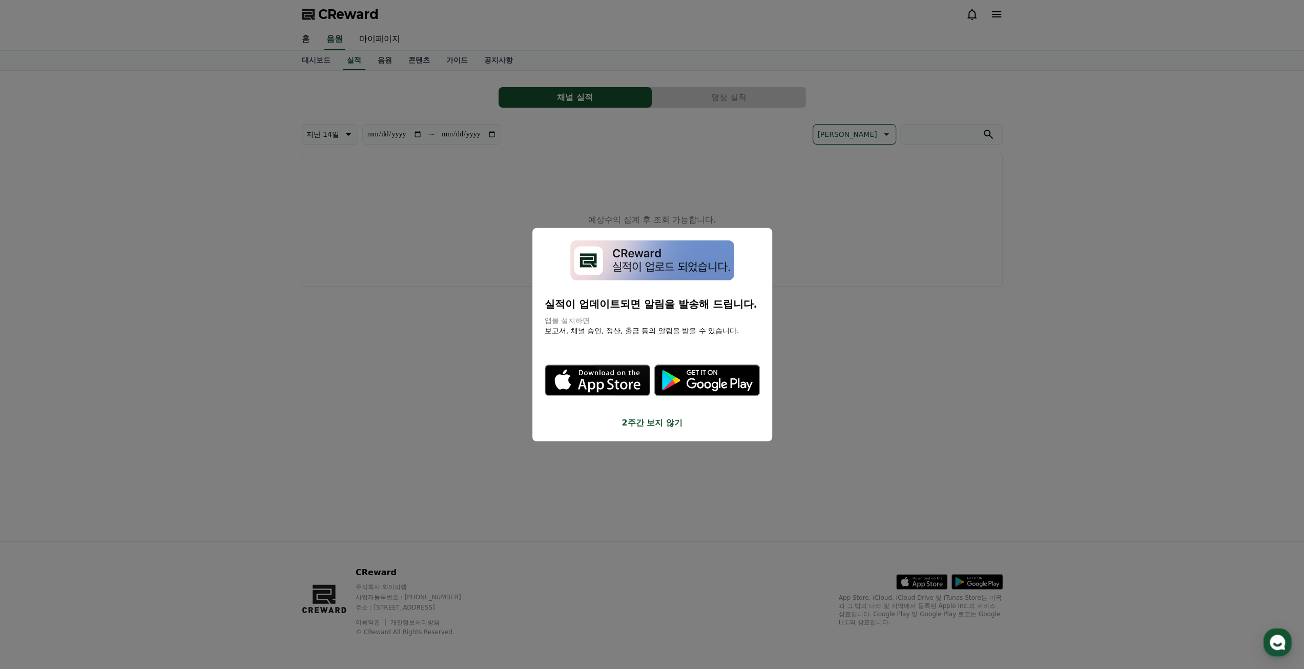
click at [661, 434] on div "실적이 업데이트되면 알림을 발송해 드립니다. 앱을 설치하면 보고서, 채널 승인, 정산, 출금 등의 알림을 받을 수 있습니다. .st0 { fi…" at bounding box center [652, 335] width 240 height 214
click at [646, 424] on button "2주간 보지 않기" at bounding box center [652, 423] width 215 height 12
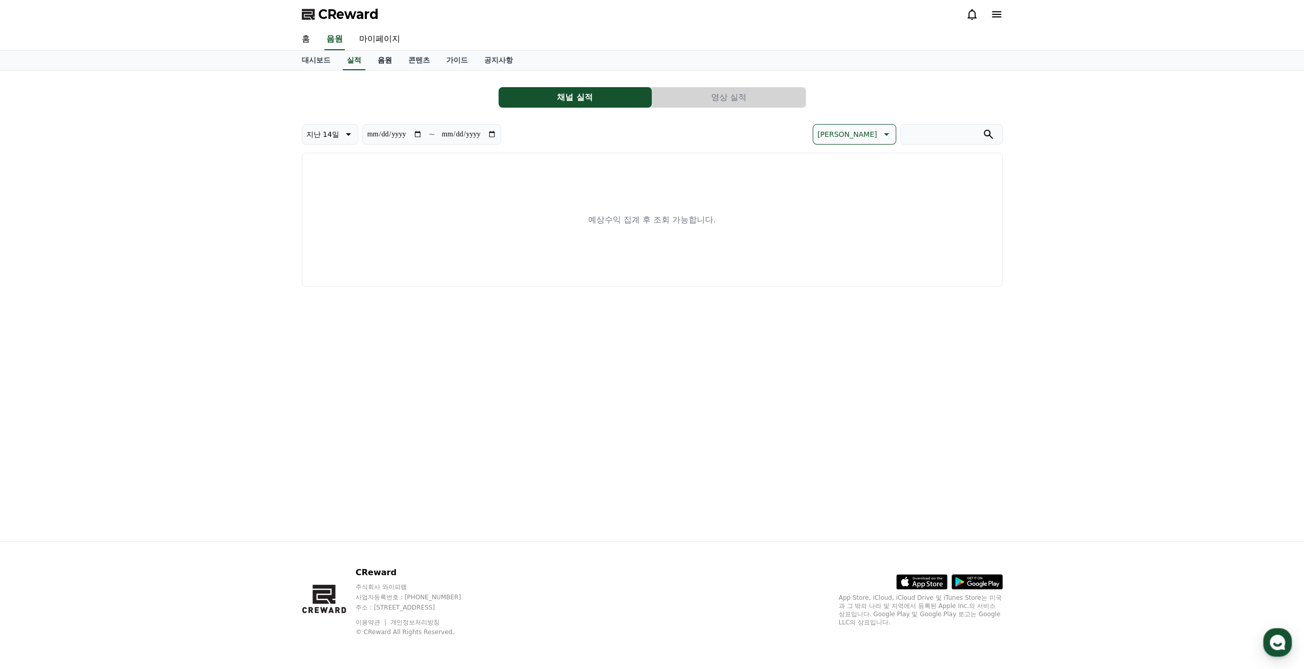
click at [397, 62] on link "음원" at bounding box center [384, 60] width 31 height 19
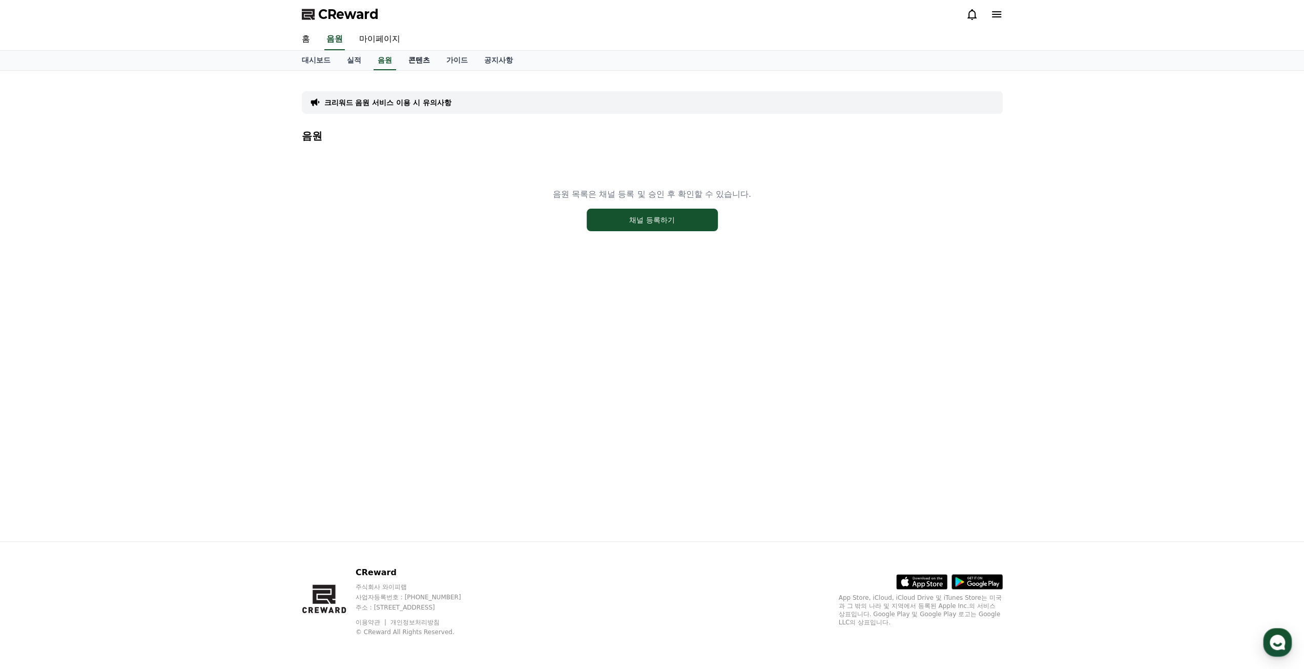
click at [419, 65] on link "콘텐츠" at bounding box center [419, 60] width 38 height 19
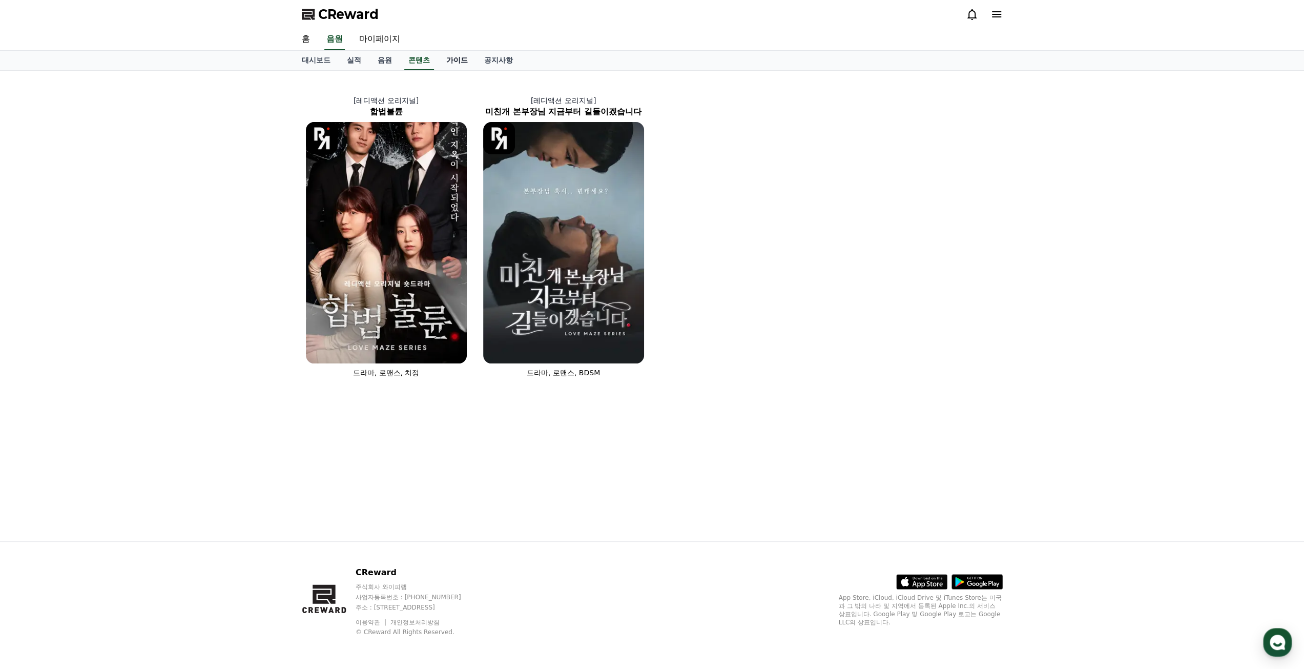
click at [467, 58] on link "가이드" at bounding box center [457, 60] width 38 height 19
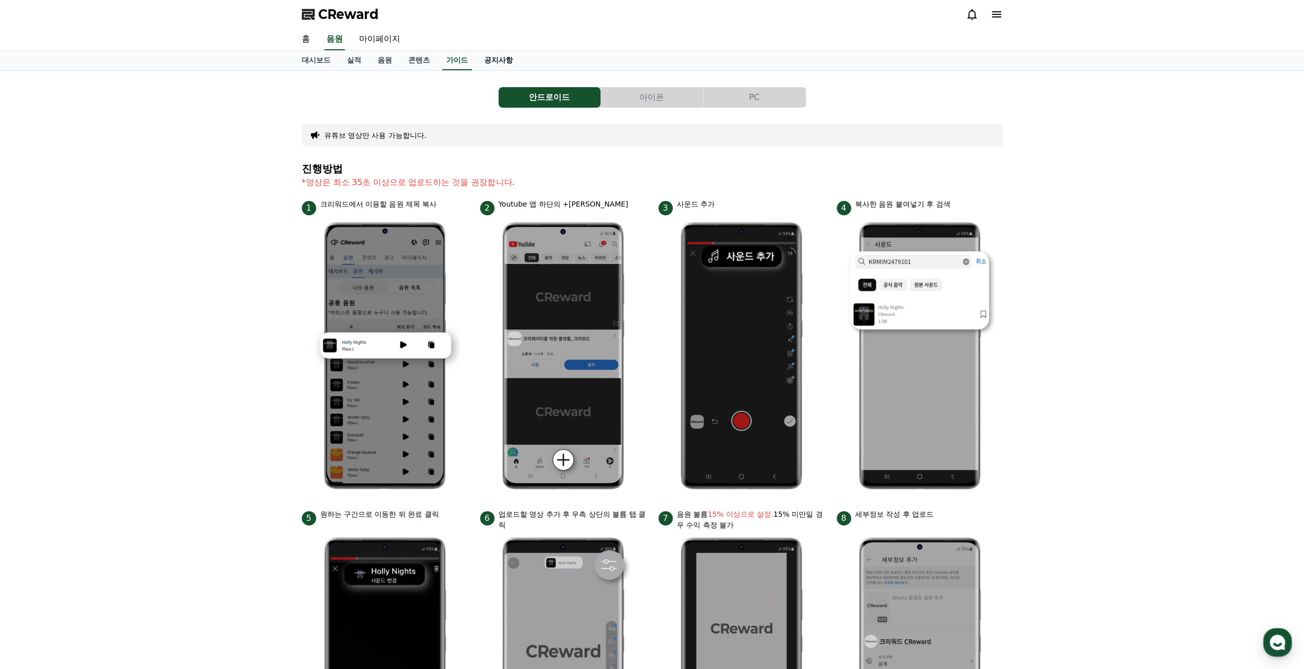
click at [483, 56] on link "공지사항" at bounding box center [498, 60] width 45 height 19
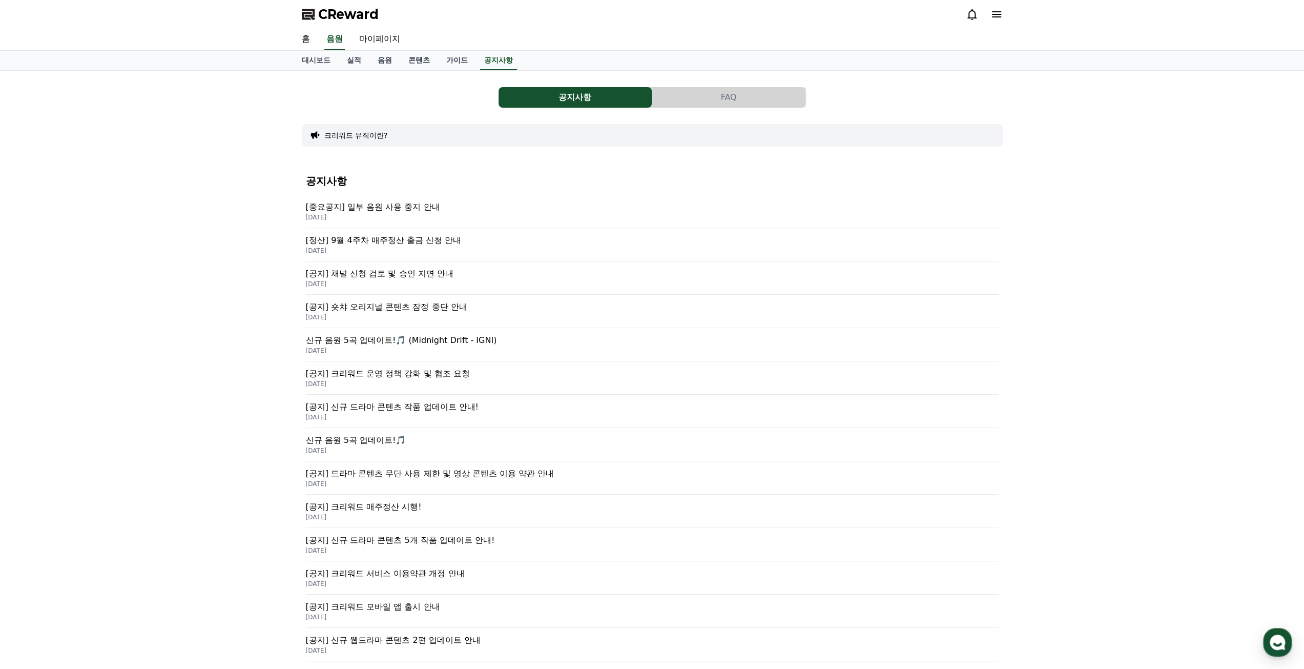
click at [201, 360] on div "공지사항 FAQ 크리워드 뮤직이란? 공지사항 [중요공지] 일부 음원 사용 중지 안내 [DATE] [정산] 9월 4주차 매주정산 출금 신청 안내…" at bounding box center [652, 409] width 1304 height 677
